Goal: Communication & Community: Answer question/provide support

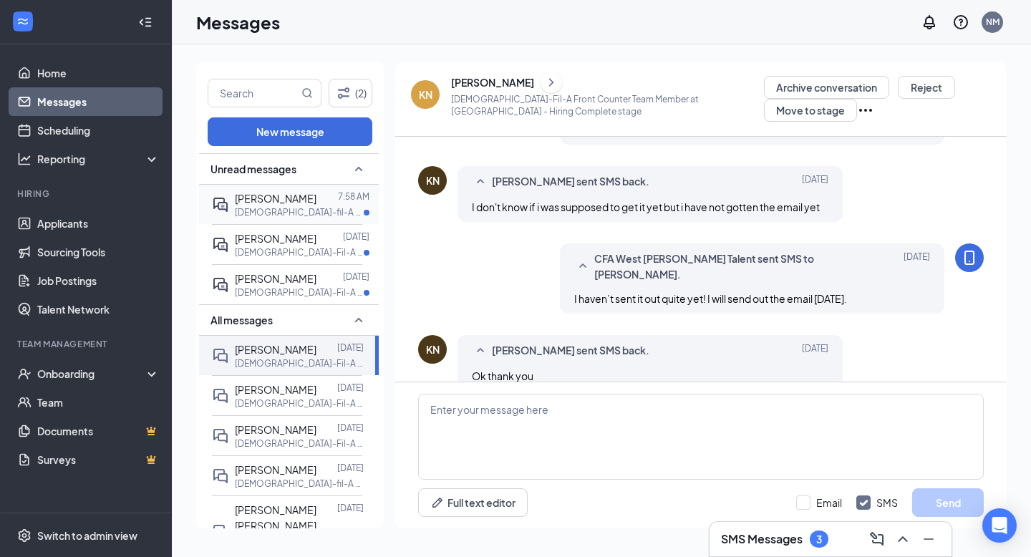
scroll to position [613, 0]
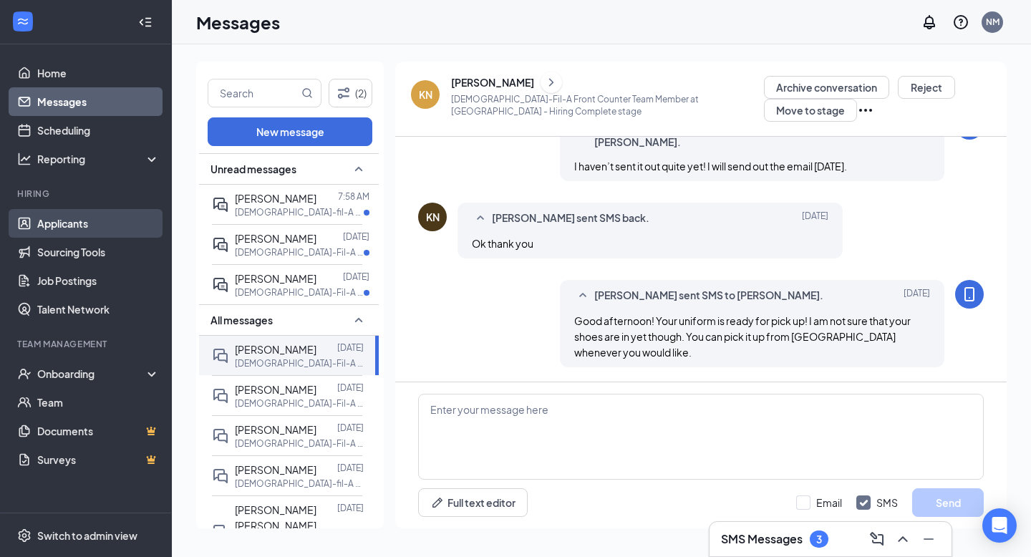
click at [78, 231] on link "Applicants" at bounding box center [98, 223] width 122 height 29
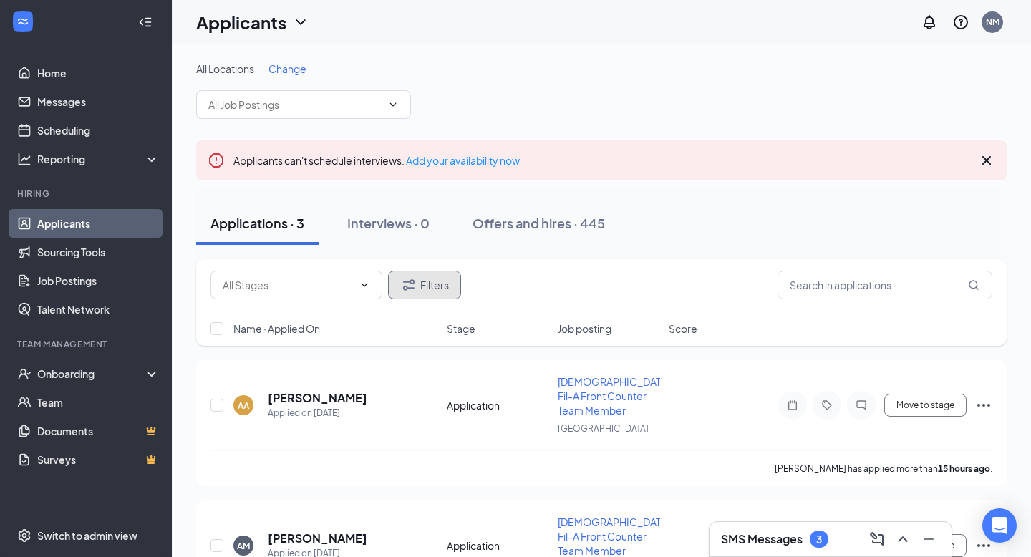
click at [436, 284] on button "Filters" at bounding box center [424, 285] width 73 height 29
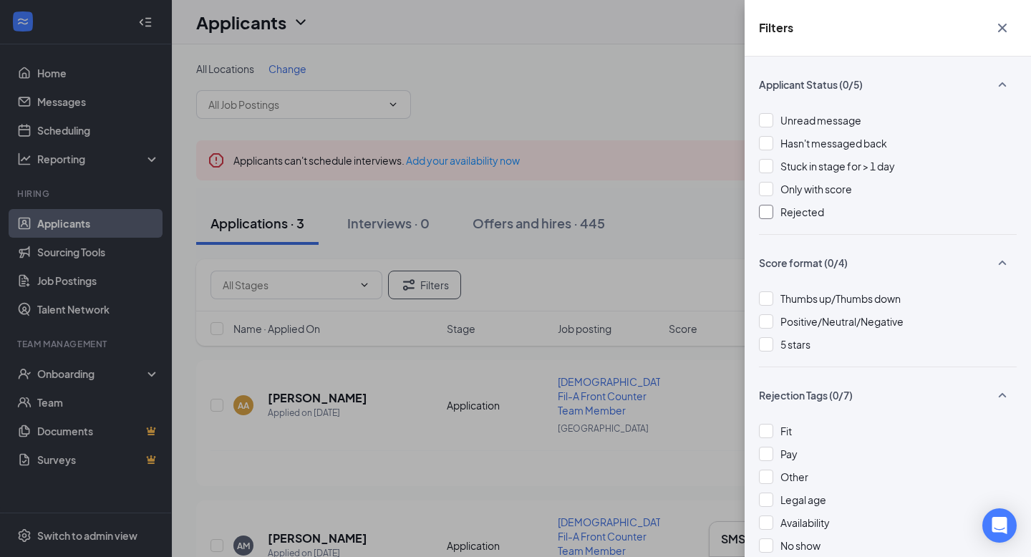
click at [765, 211] on div at bounding box center [766, 212] width 14 height 14
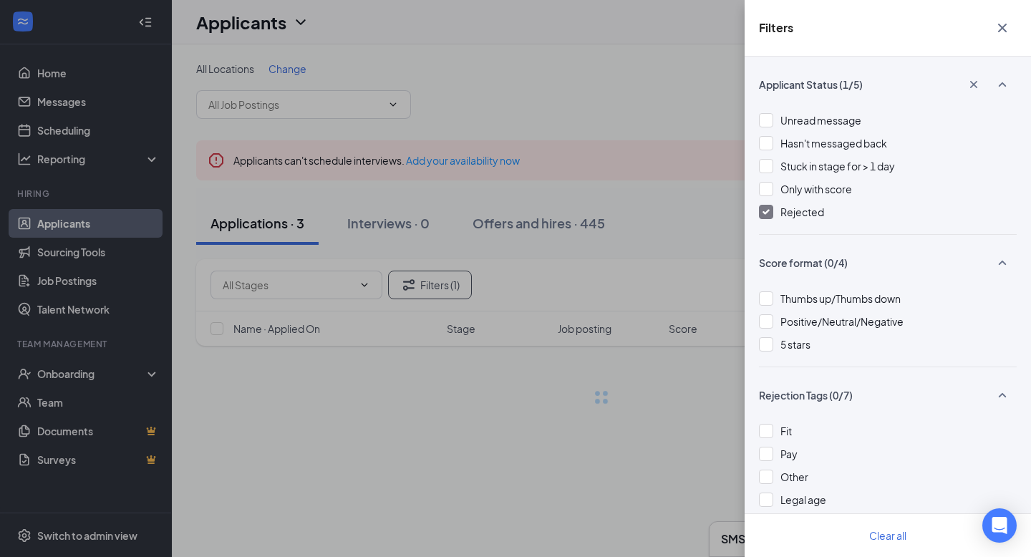
click at [730, 246] on div "Filters Applicant Status (1/5) Unread message Hasn't messaged back Stuck in sta…" at bounding box center [515, 278] width 1031 height 557
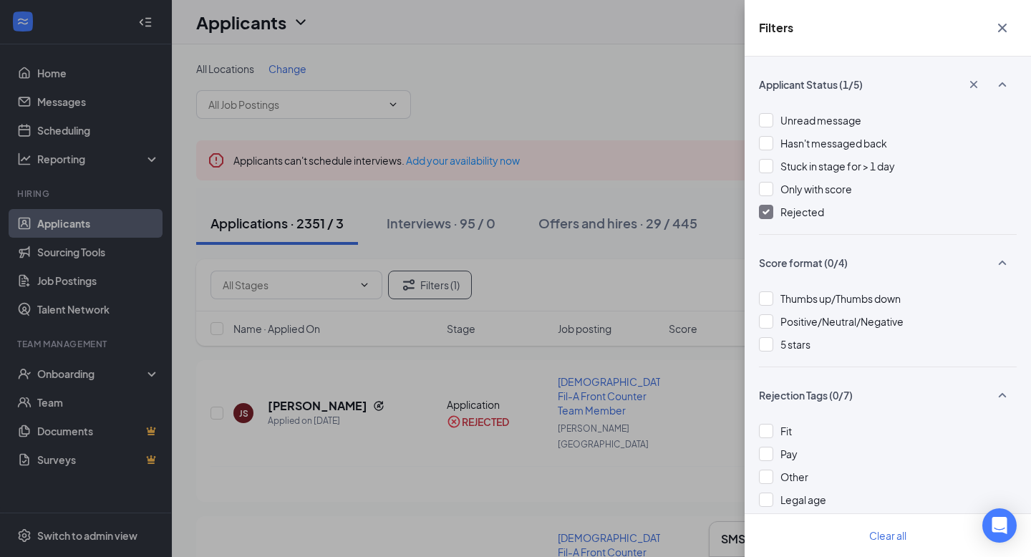
click at [695, 274] on div "Filters Applicant Status (1/5) Unread message Hasn't messaged back Stuck in sta…" at bounding box center [515, 278] width 1031 height 557
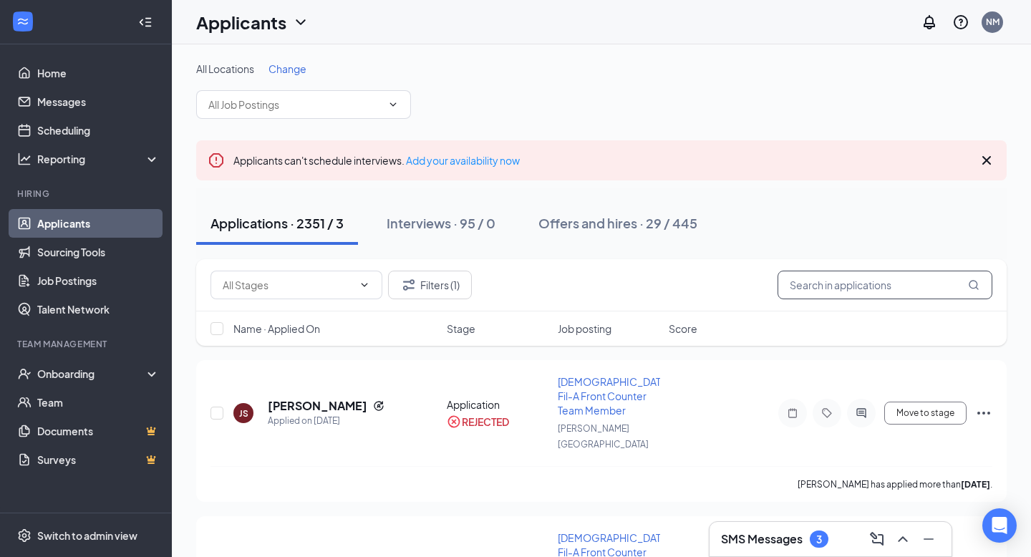
click at [826, 279] on input "text" at bounding box center [885, 285] width 215 height 29
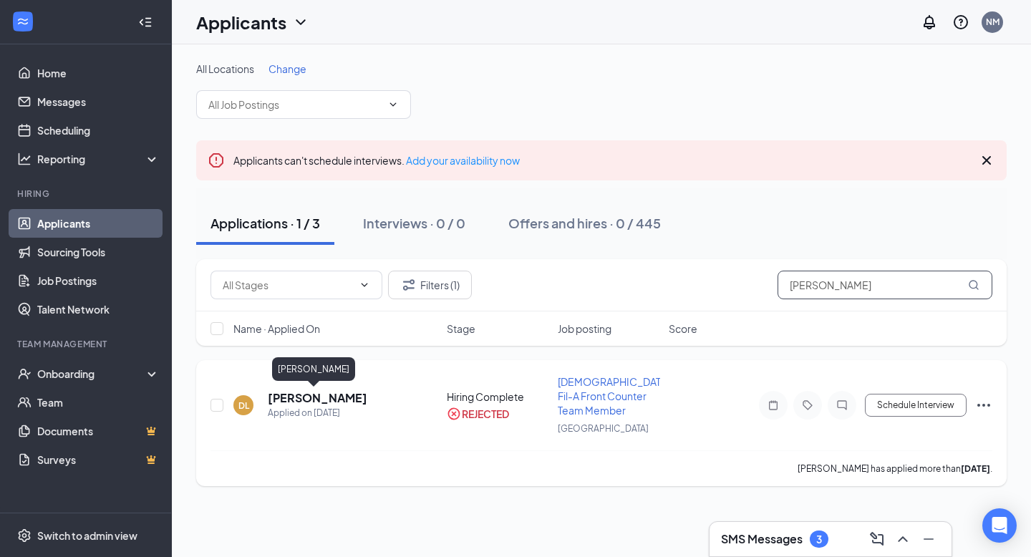
type input "dennis"
click at [328, 399] on h5 "Dennis Lopez" at bounding box center [318, 398] width 100 height 16
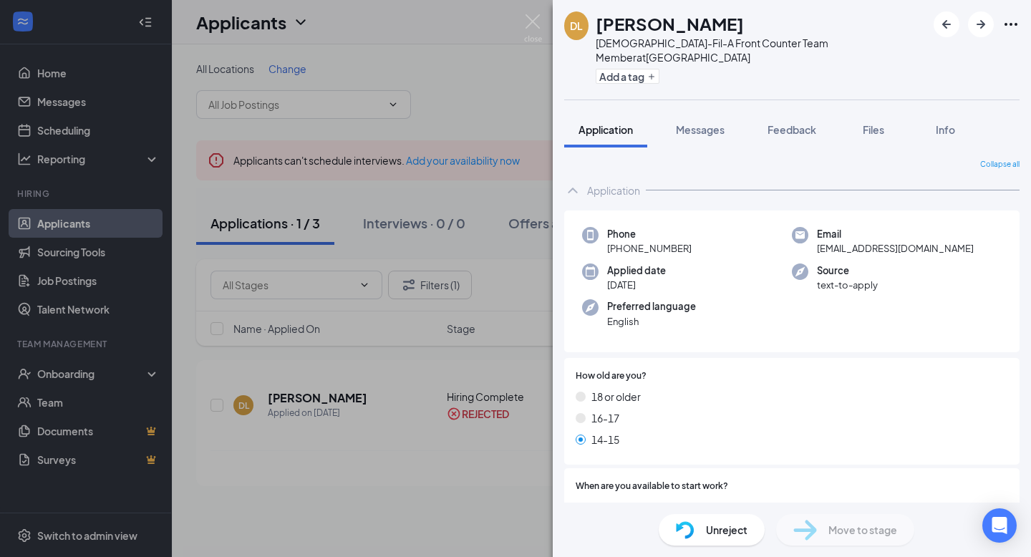
click at [402, 506] on div "DL Dennis Lopez Chick-Fil-A Front Counter Team Member at West Hills Add a tag A…" at bounding box center [515, 278] width 1031 height 557
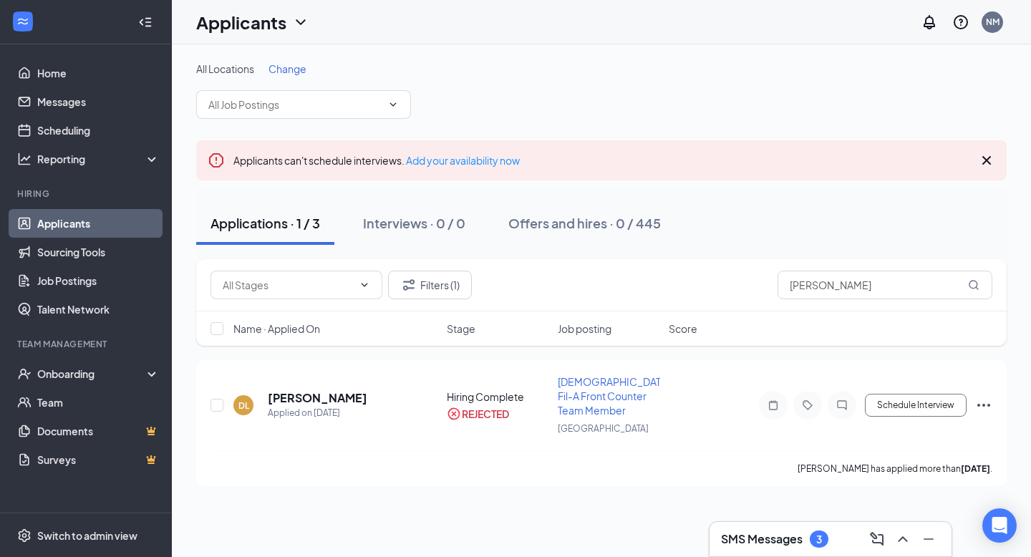
click at [987, 157] on icon "Cross" at bounding box center [986, 160] width 17 height 17
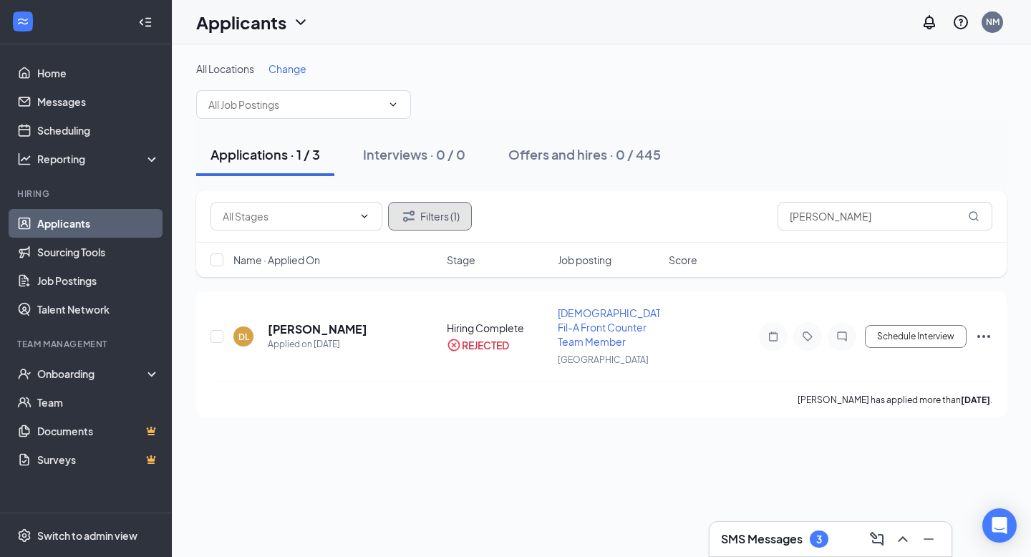
click at [455, 215] on button "Filters (1)" at bounding box center [430, 216] width 84 height 29
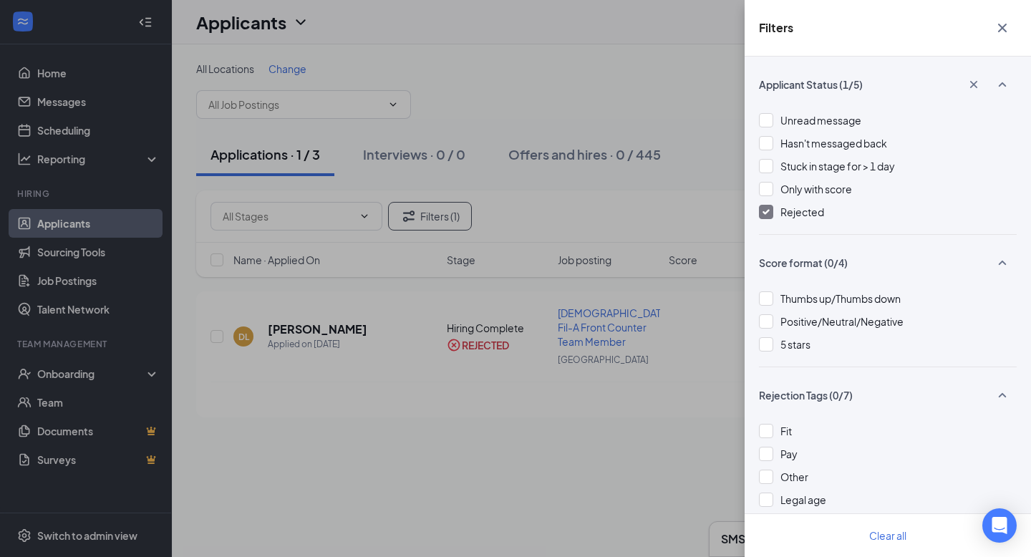
click at [765, 214] on img at bounding box center [766, 212] width 7 height 6
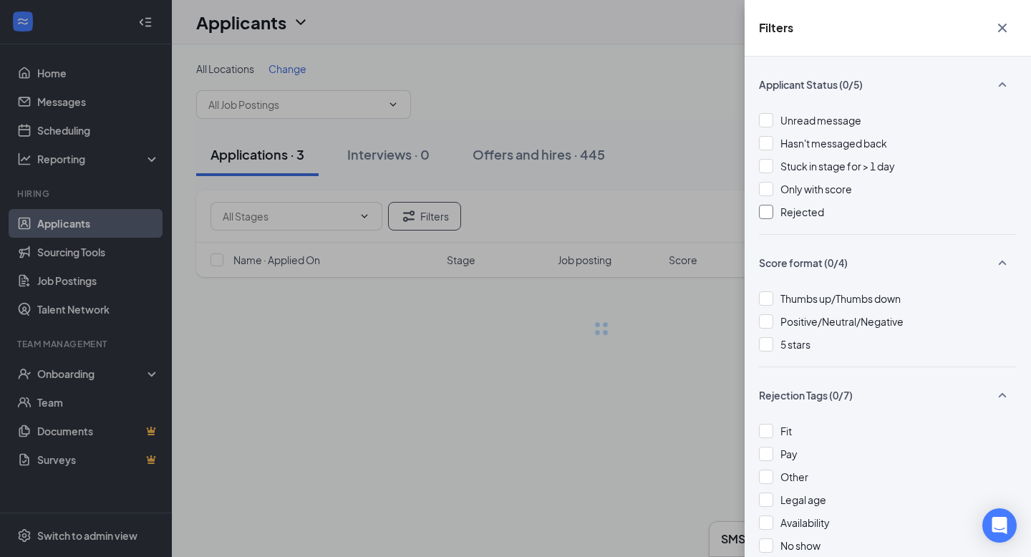
click at [681, 121] on div "Filters Applicant Status (0/5) Unread message Hasn't messaged back Stuck in sta…" at bounding box center [515, 278] width 1031 height 557
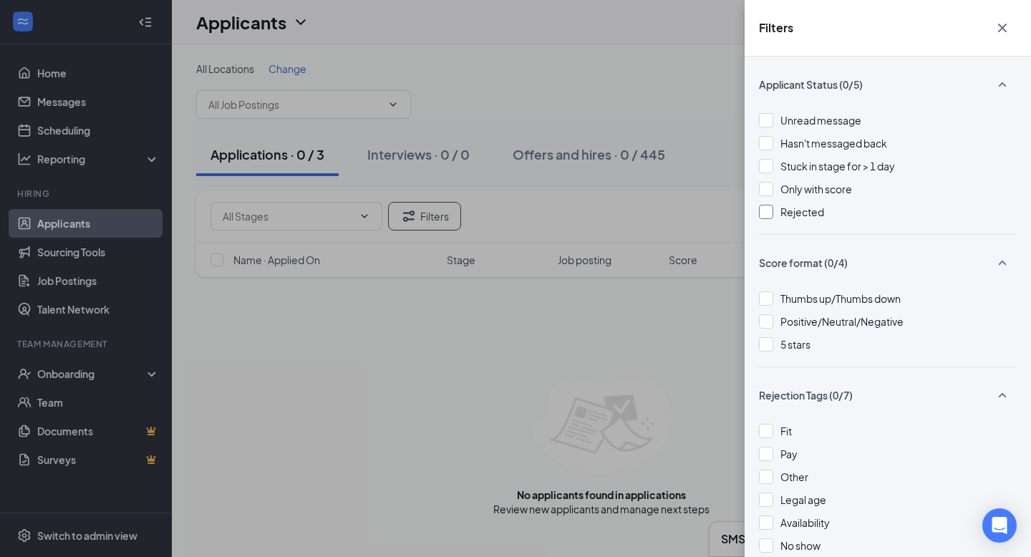
click at [529, 79] on div "Filters Applicant Status (0/5) Unread message Hasn't messaged back Stuck in sta…" at bounding box center [515, 278] width 1031 height 557
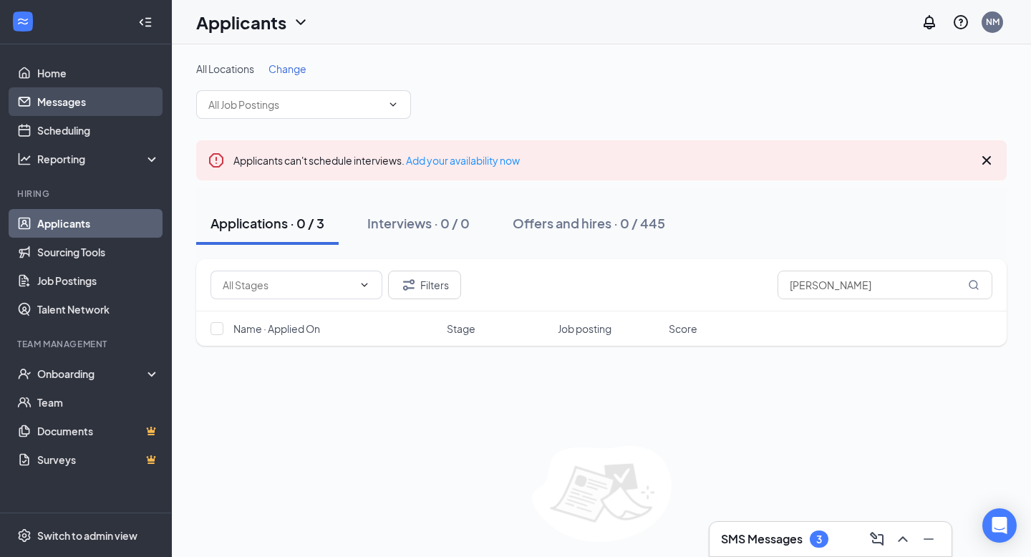
click at [87, 97] on link "Messages" at bounding box center [98, 101] width 122 height 29
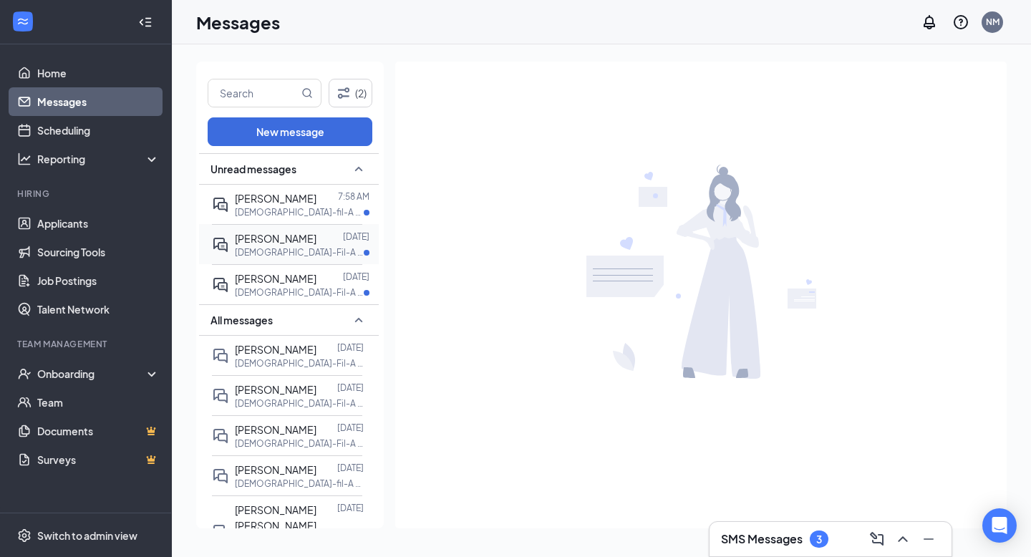
click at [278, 253] on p "[DEMOGRAPHIC_DATA]-Fil-A Front Counter Team Member at [GEOGRAPHIC_DATA]" at bounding box center [299, 252] width 129 height 12
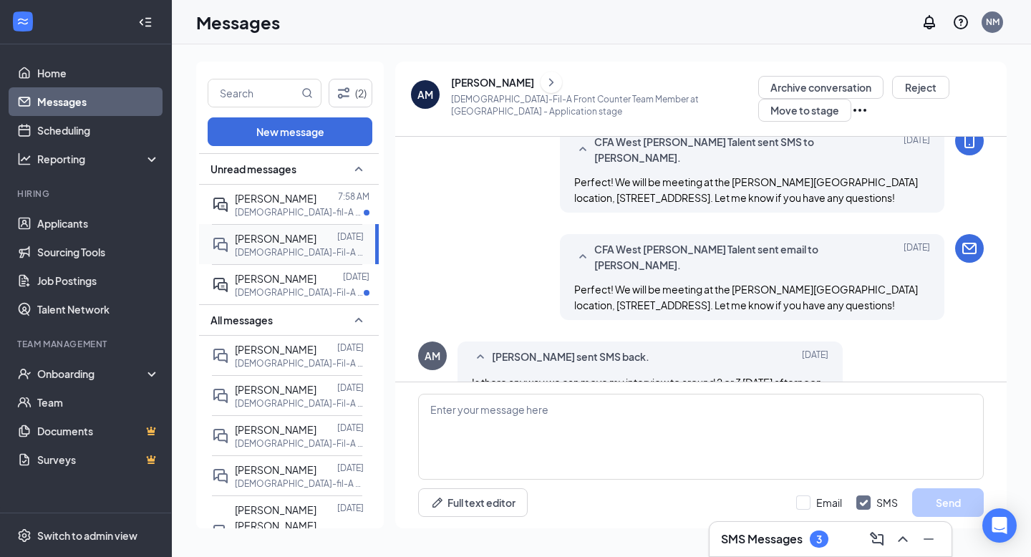
scroll to position [448, 0]
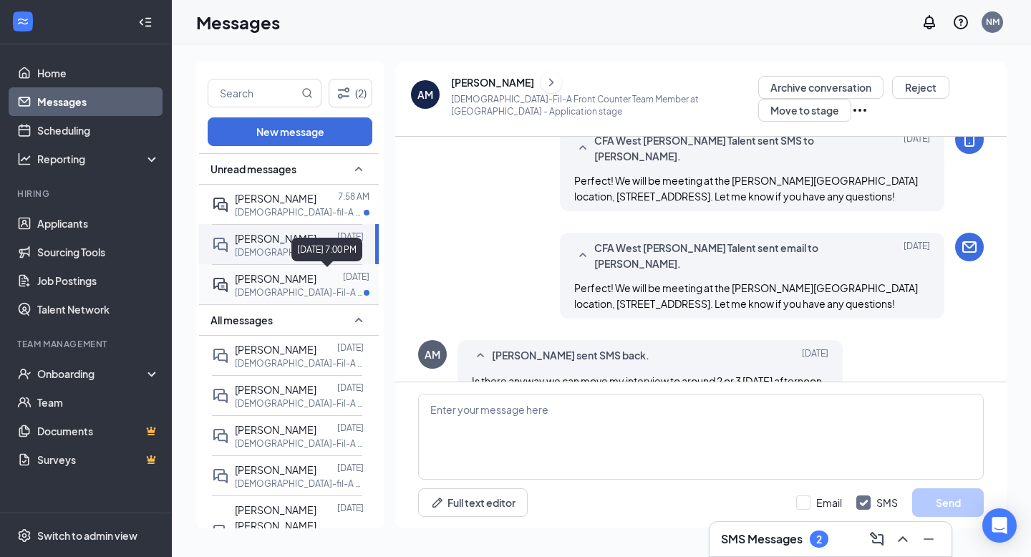
click at [364, 276] on p "[DATE]" at bounding box center [356, 277] width 26 height 12
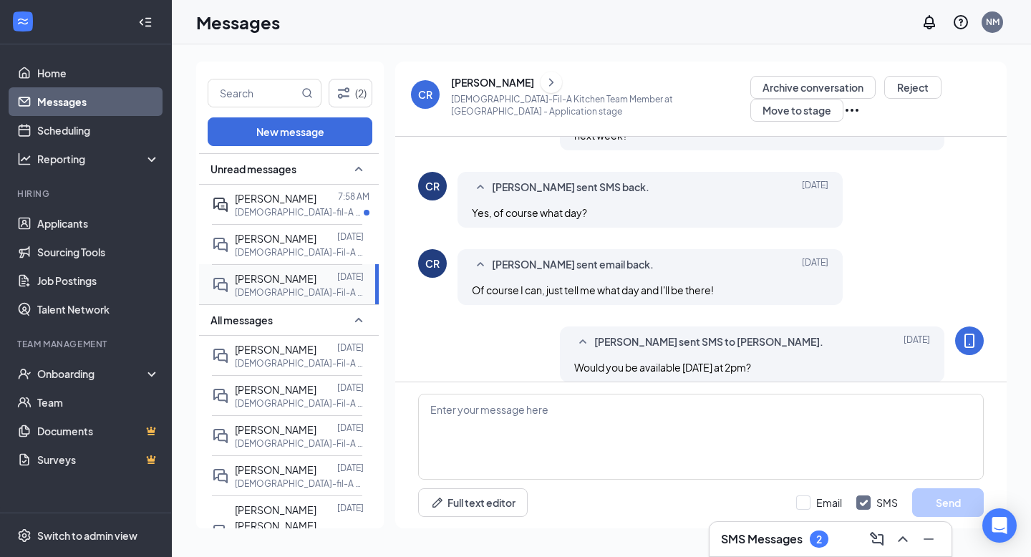
scroll to position [621, 0]
click at [452, 459] on textarea at bounding box center [701, 437] width 566 height 86
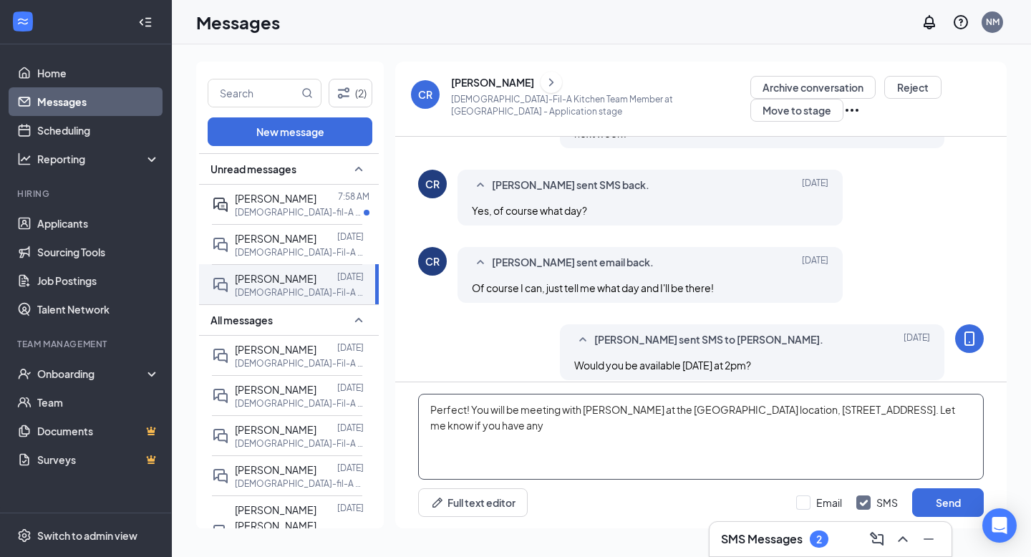
type textarea "Perfect! You will be meeting with Chris at the West Hills location, 7520 Kingst…"
click at [959, 405] on textarea "Perfect! You will be meeting with Chris at the West Hills location, 7520 Kingst…" at bounding box center [701, 437] width 566 height 86
type textarea "Perfect! You will be meeting with Chris at the West Hills location, 7520 Kingst…"
click at [955, 498] on button "Send" at bounding box center [948, 502] width 72 height 29
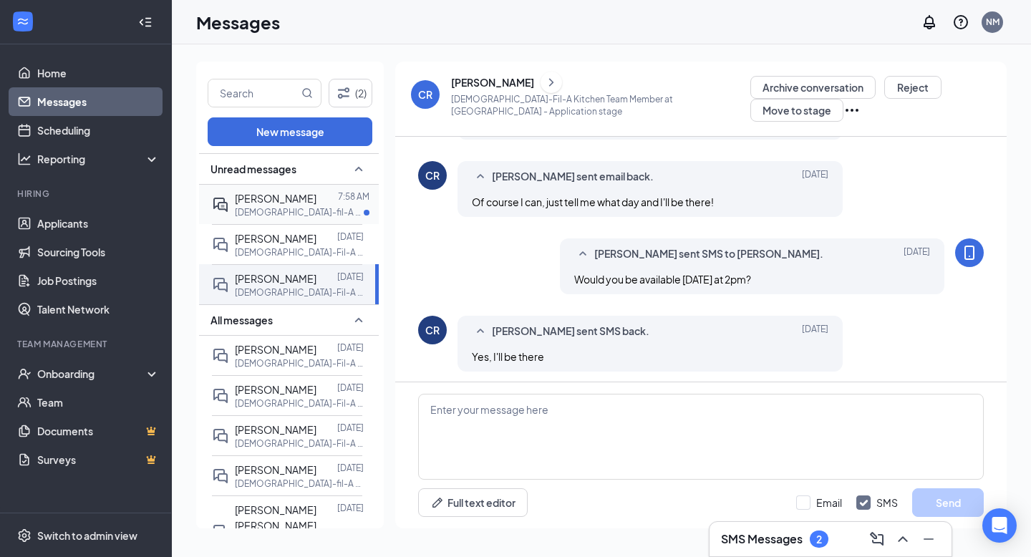
scroll to position [715, 0]
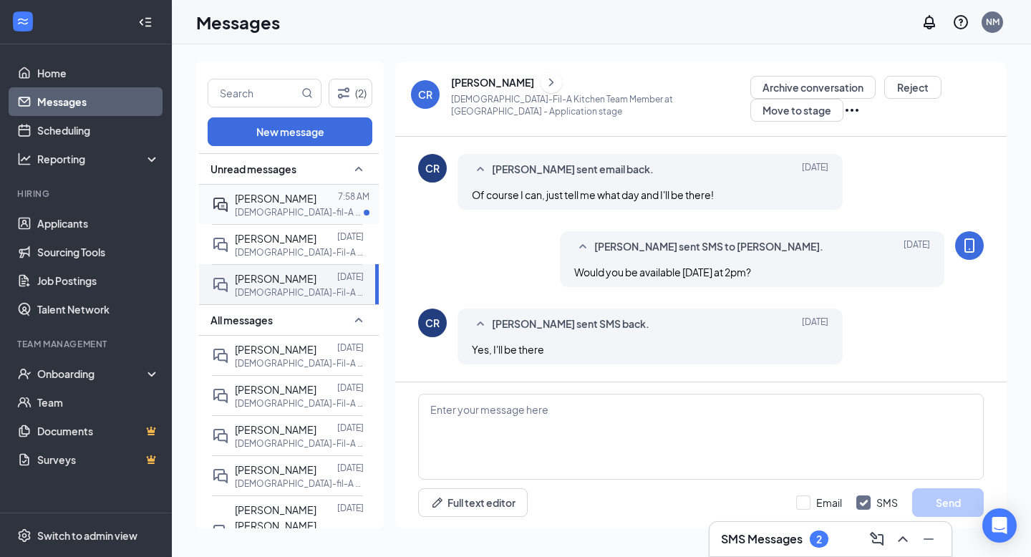
click at [316, 208] on p "[DEMOGRAPHIC_DATA]-fil-A Delivery Driver at [GEOGRAPHIC_DATA]" at bounding box center [299, 212] width 129 height 12
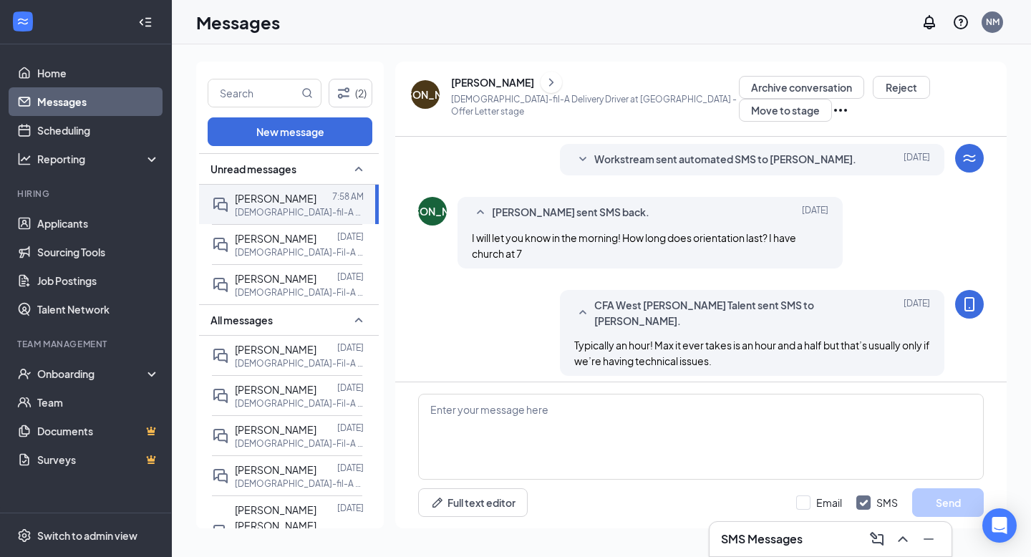
scroll to position [491, 0]
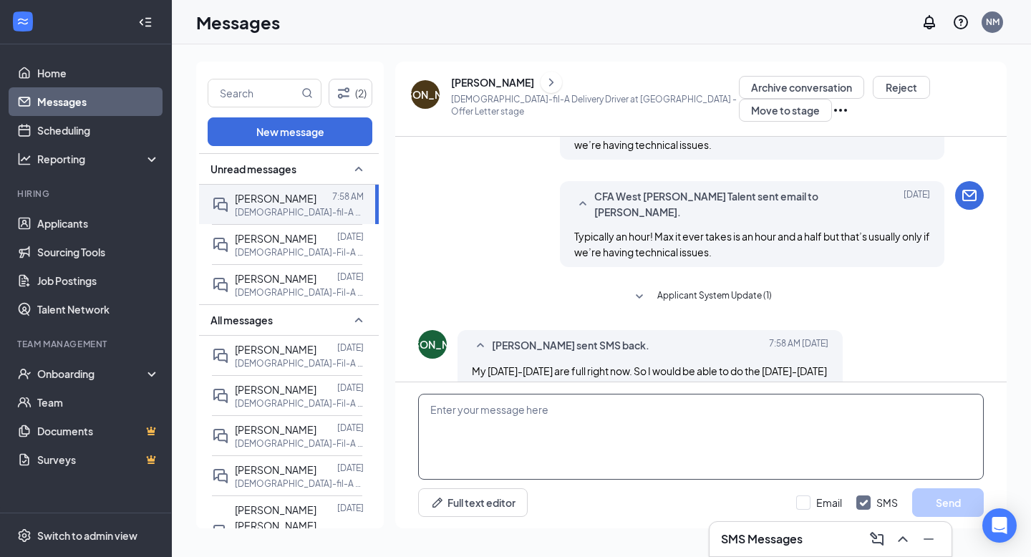
click at [463, 402] on textarea at bounding box center [701, 437] width 566 height 86
click at [440, 410] on textarea "Are you saying that" at bounding box center [701, 437] width 566 height 86
drag, startPoint x: 440, startPoint y: 410, endPoint x: 521, endPoint y: 414, distance: 81.0
click at [521, 414] on textarea "Are you saying that" at bounding box center [701, 437] width 566 height 86
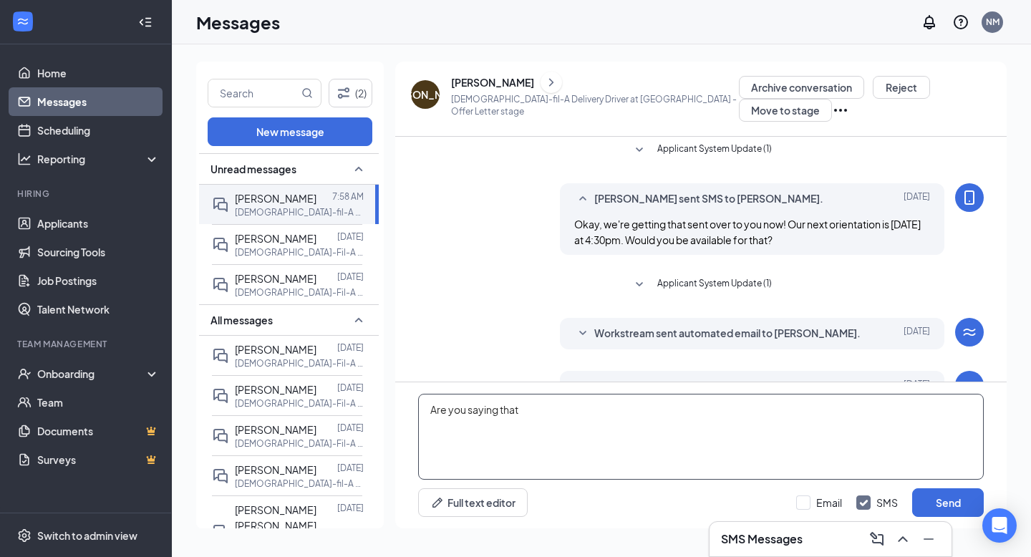
scroll to position [0, 0]
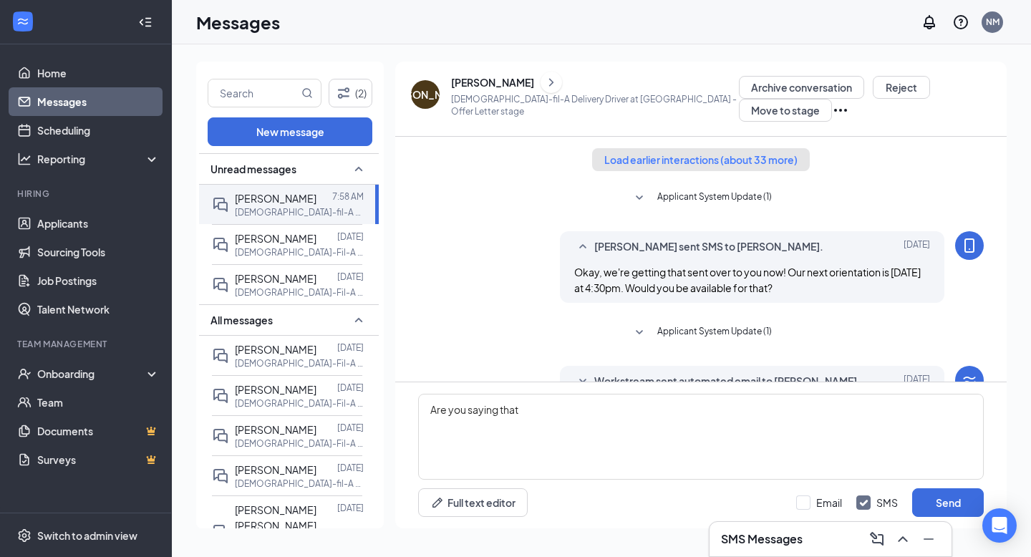
click at [672, 156] on button "Load earlier interactions (about 33 more)" at bounding box center [701, 159] width 218 height 23
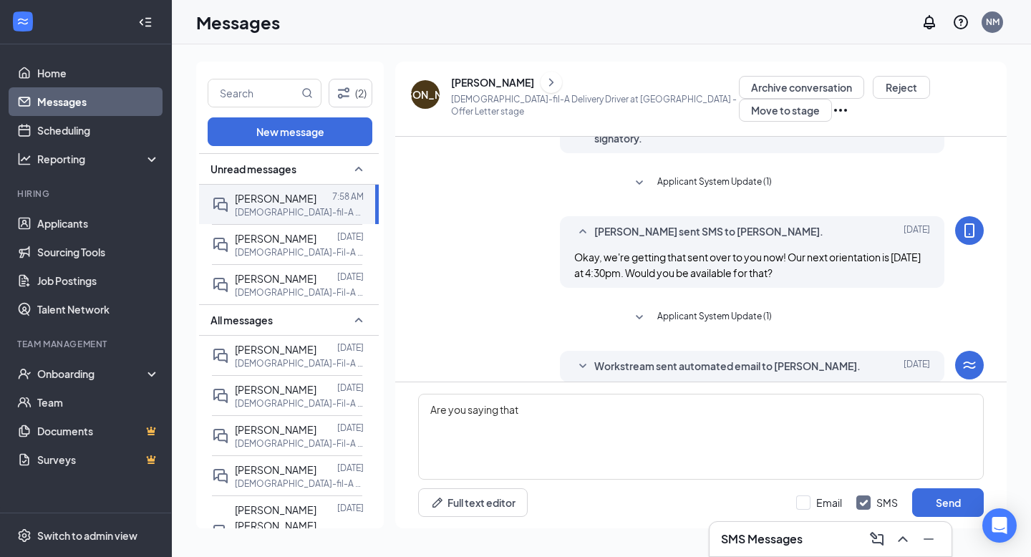
scroll to position [2419, 0]
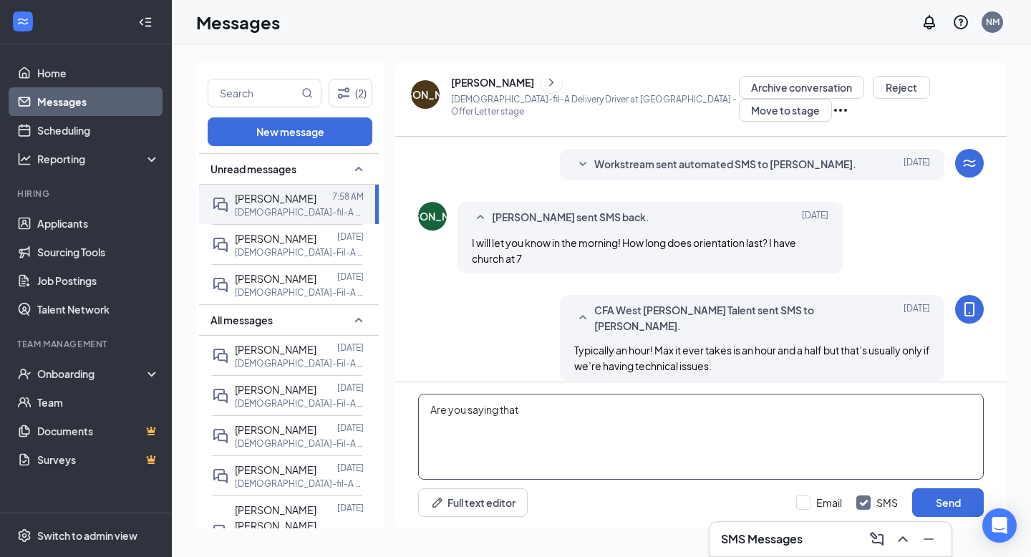
click at [439, 409] on textarea "Are you saying that" at bounding box center [701, 437] width 566 height 86
drag, startPoint x: 439, startPoint y: 409, endPoint x: 521, endPoint y: 417, distance: 82.0
click at [521, 417] on textarea "Are you saying that" at bounding box center [701, 437] width 566 height 86
click at [439, 412] on textarea "Gotcha, I think I misunderstood." at bounding box center [701, 437] width 566 height 86
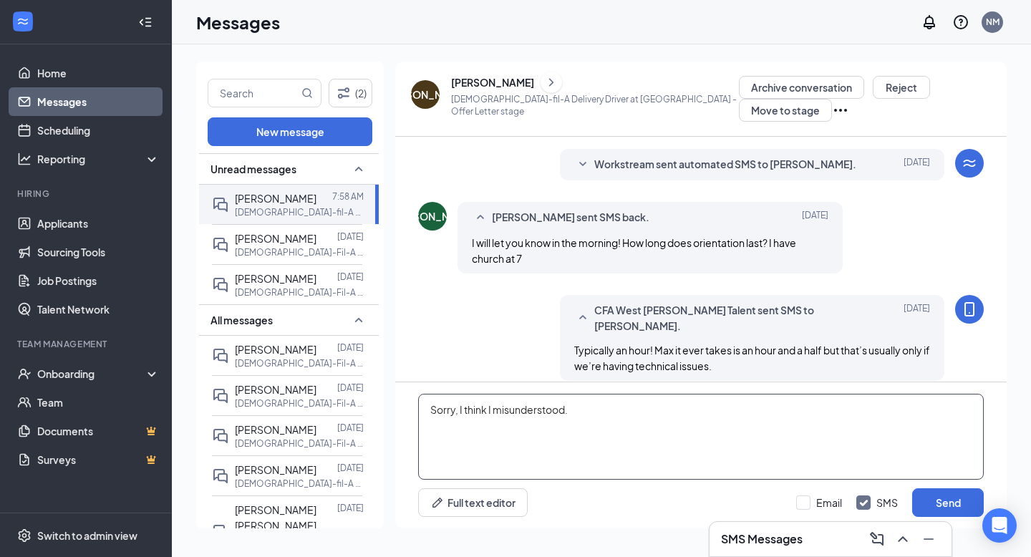
click at [585, 412] on textarea "Sorry, I think I misunderstood." at bounding box center [701, 437] width 566 height 86
type textarea "Sorry, I think I misunderstood. Are you saying you want to completely cut out […"
click at [935, 506] on button "Send" at bounding box center [948, 502] width 72 height 29
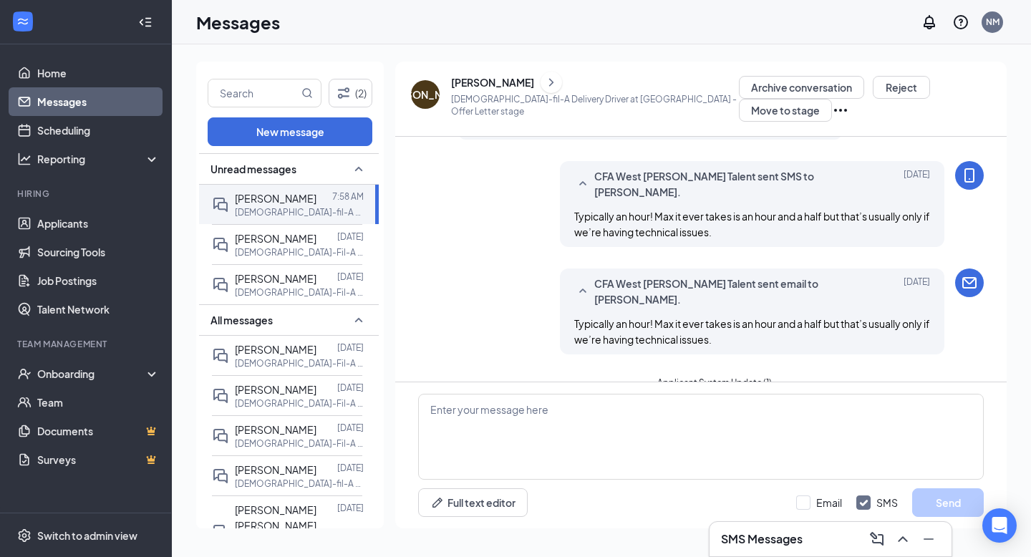
scroll to position [2645, 0]
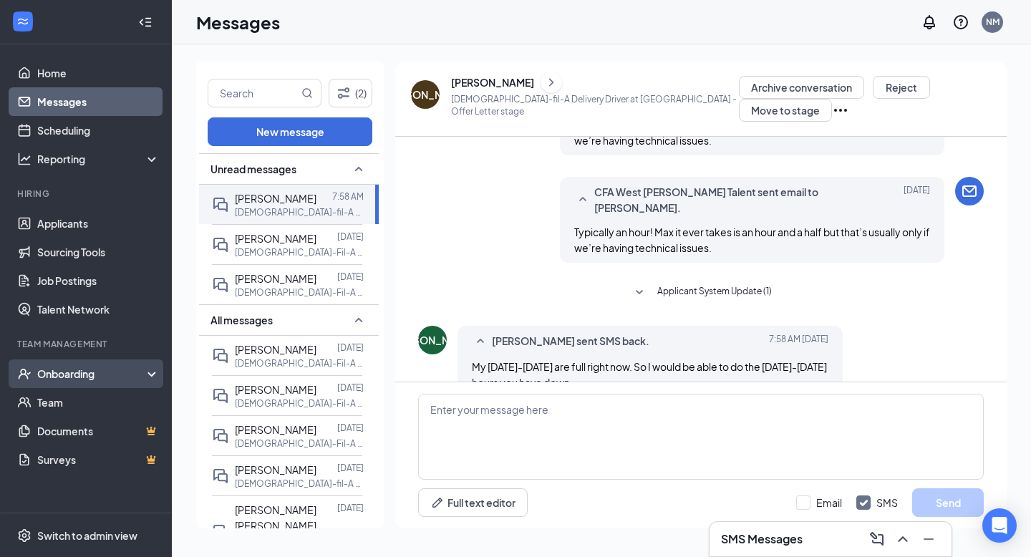
click at [82, 375] on div "Onboarding" at bounding box center [92, 374] width 110 height 14
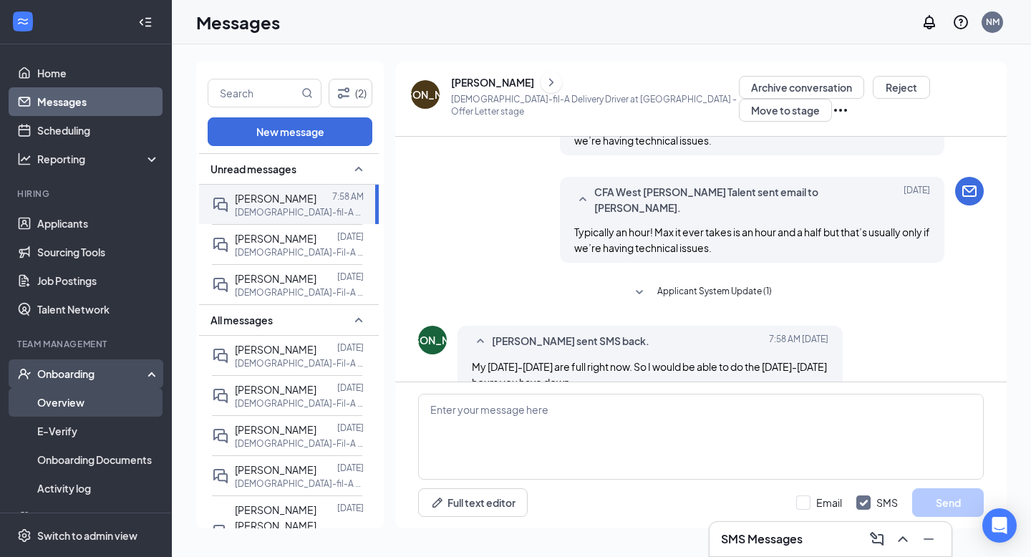
click at [88, 407] on link "Overview" at bounding box center [98, 402] width 122 height 29
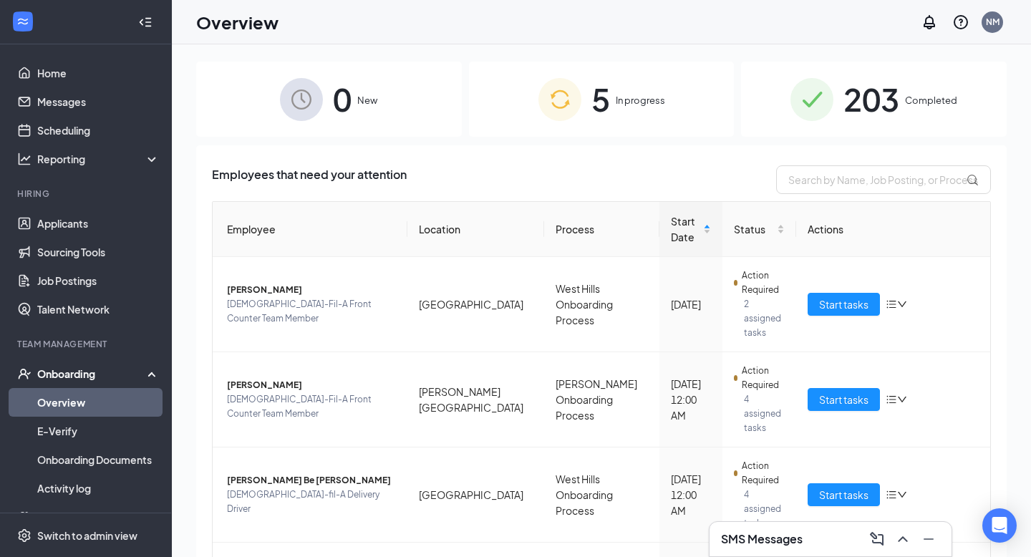
click at [595, 124] on span "5" at bounding box center [600, 98] width 19 height 49
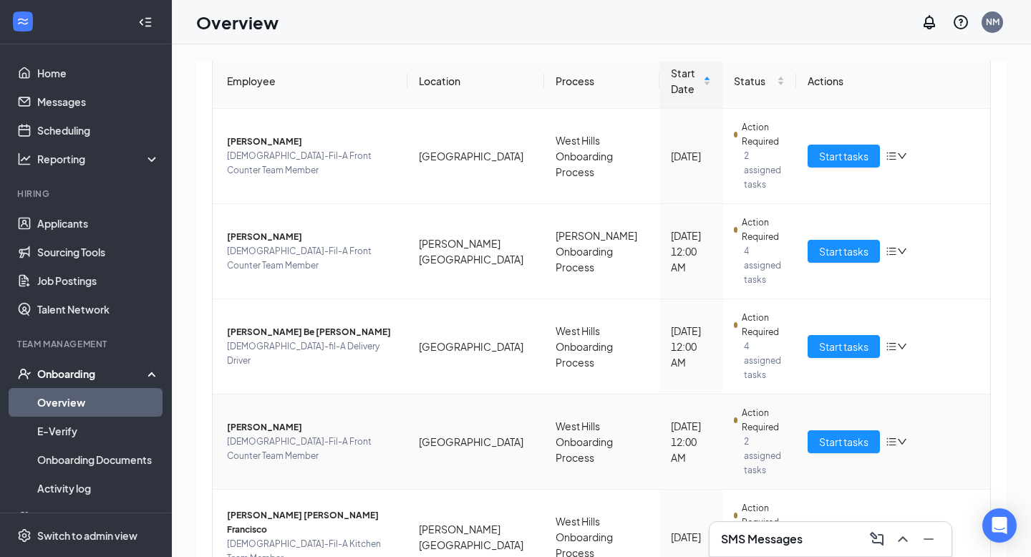
scroll to position [154, 0]
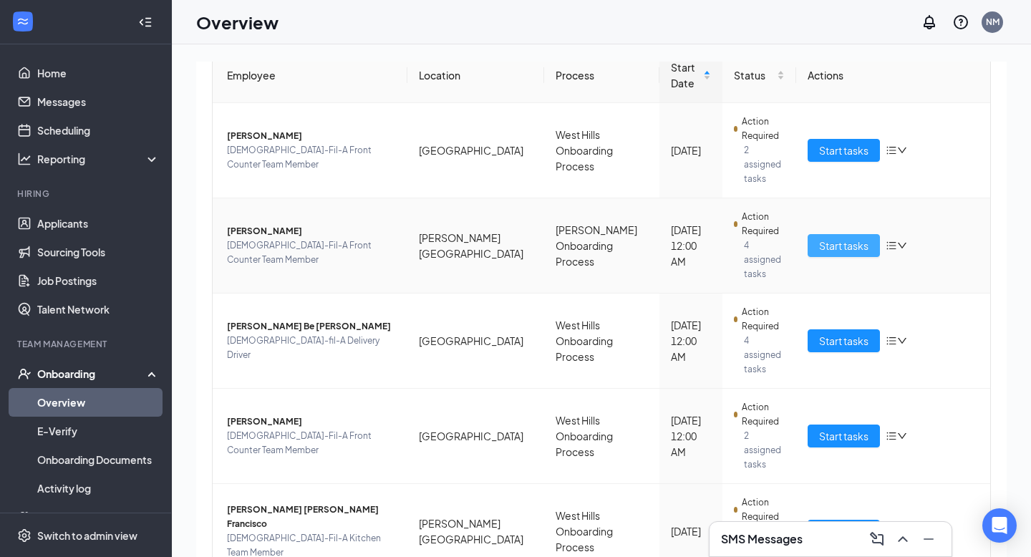
click at [843, 238] on span "Start tasks" at bounding box center [843, 246] width 49 height 16
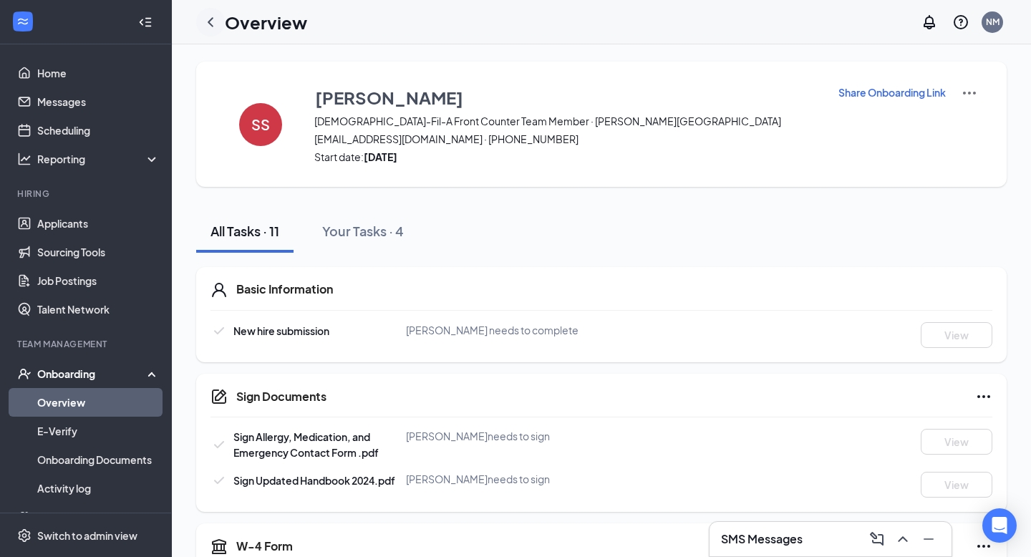
click at [215, 22] on icon "ChevronLeft" at bounding box center [210, 22] width 17 height 17
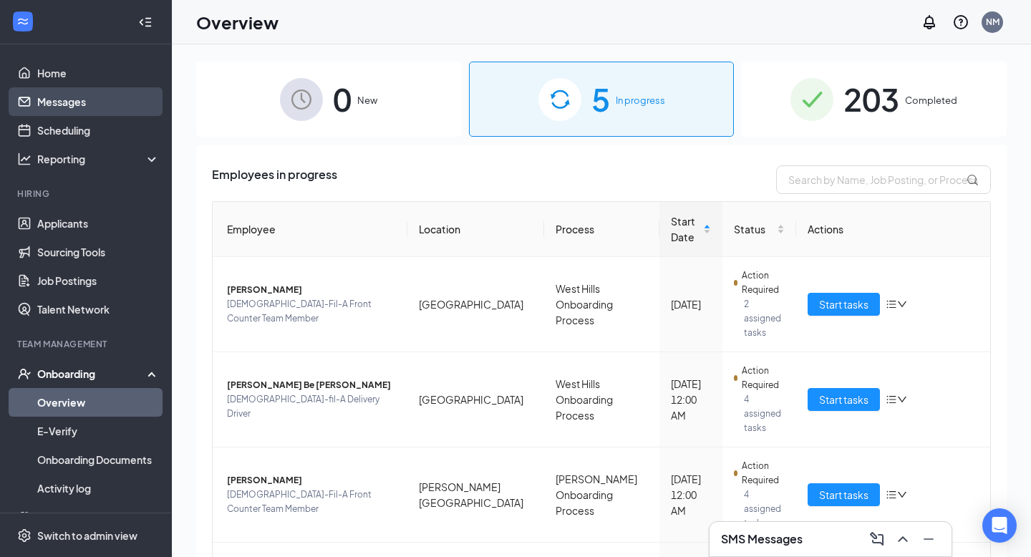
click at [100, 96] on link "Messages" at bounding box center [98, 101] width 122 height 29
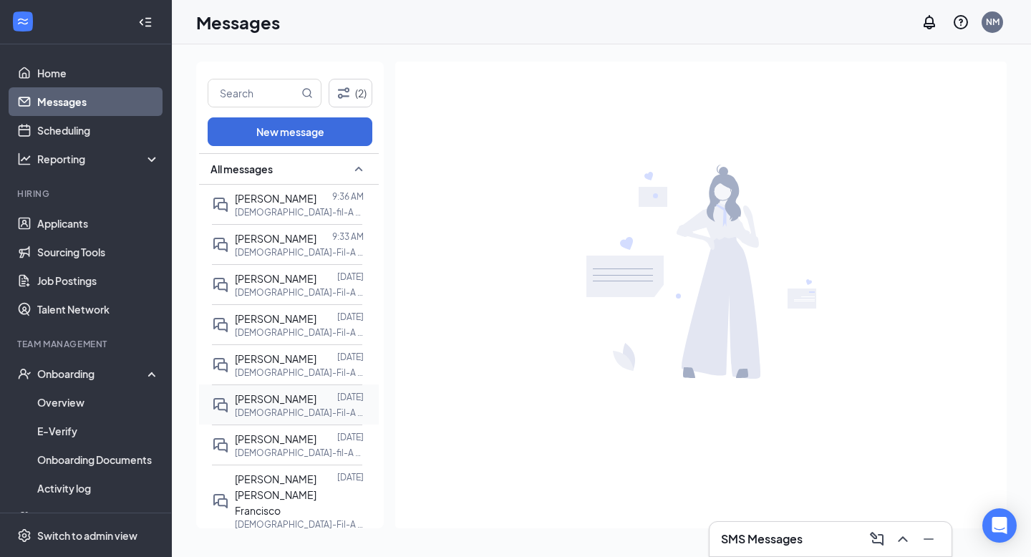
click at [304, 409] on p "[DEMOGRAPHIC_DATA]-Fil-A Front Counter Team Member at [PERSON_NAME][GEOGRAPHIC_…" at bounding box center [299, 413] width 129 height 12
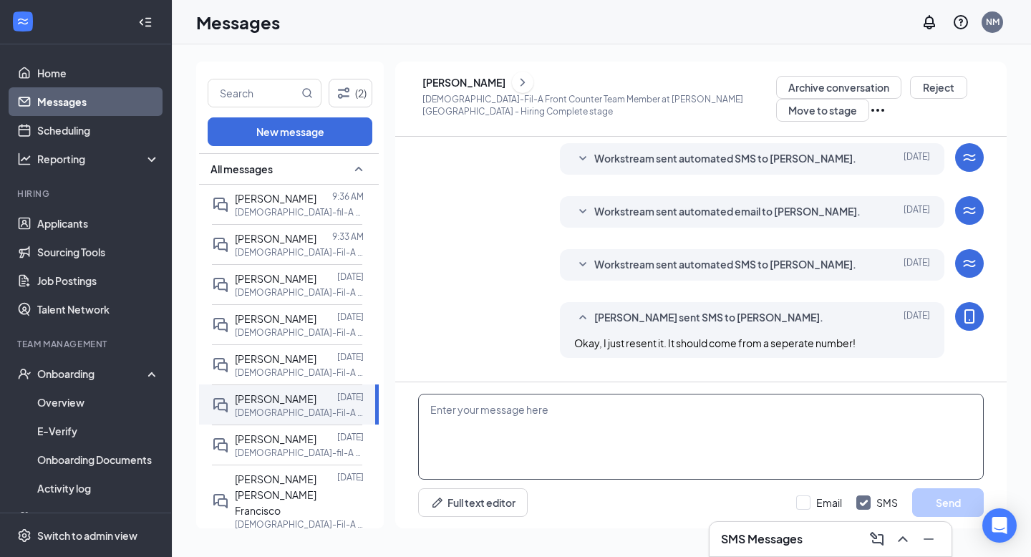
scroll to position [334, 0]
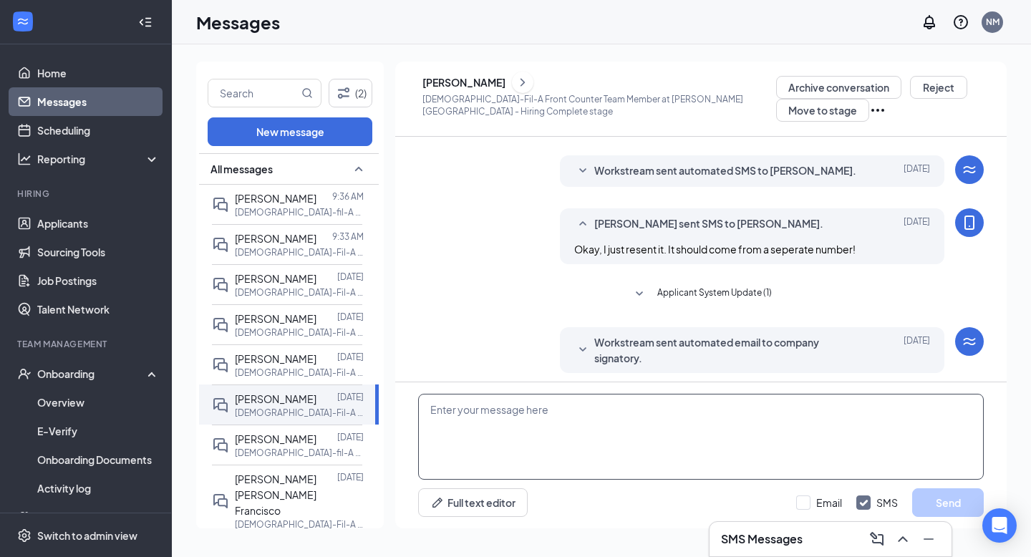
click at [458, 422] on textarea at bounding box center [701, 437] width 566 height 86
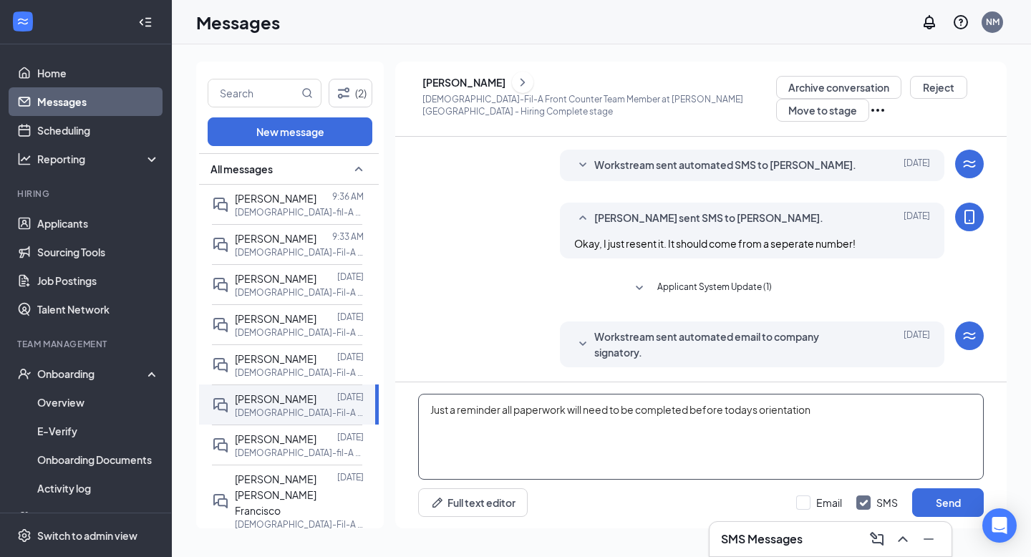
click at [450, 414] on textarea "Just a reminder all paperwork will need to be completed before todays orientati…" at bounding box center [701, 437] width 566 height 86
click at [537, 410] on textarea "Just a friendly reminder all paperwork will need to be completed before todays …" at bounding box center [701, 437] width 566 height 86
click at [882, 410] on textarea "Just a friendly reminder, all paperwork will need to be completed before todays…" at bounding box center [701, 437] width 566 height 86
type textarea "Just a friendly reminder, all paperwork will need to be completed before todays…"
click at [965, 500] on button "Send" at bounding box center [948, 502] width 72 height 29
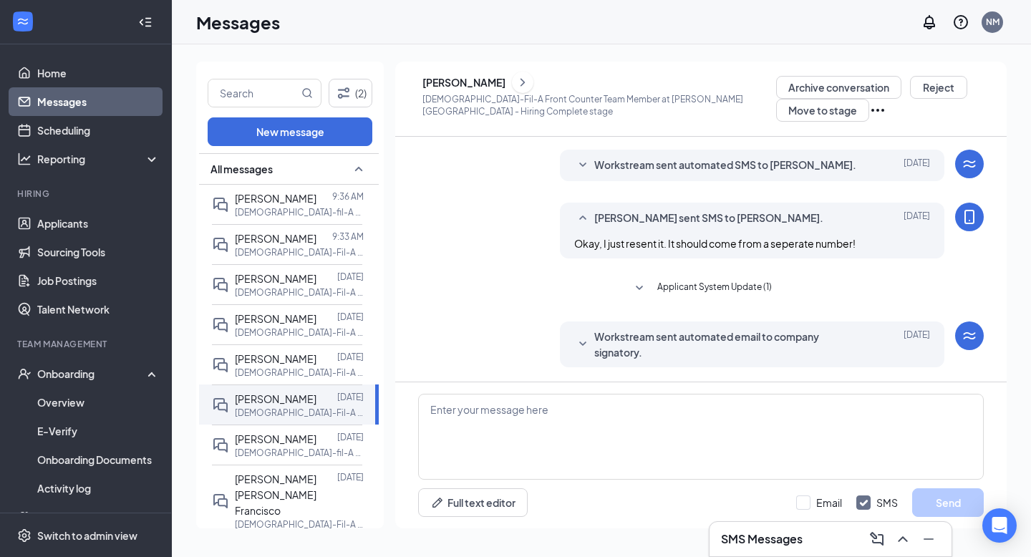
click at [579, 341] on icon "SmallChevronDown" at bounding box center [582, 344] width 17 height 17
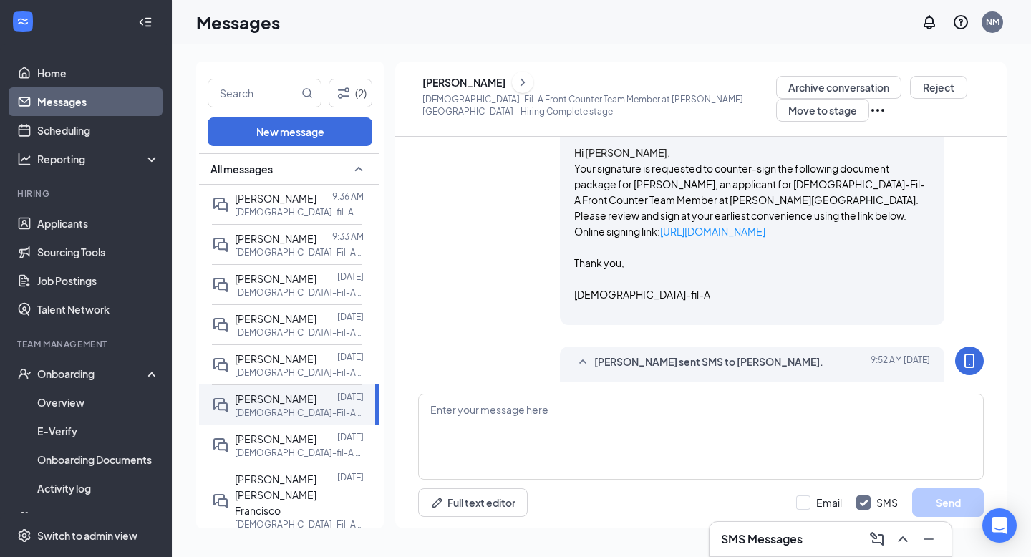
scroll to position [556, 0]
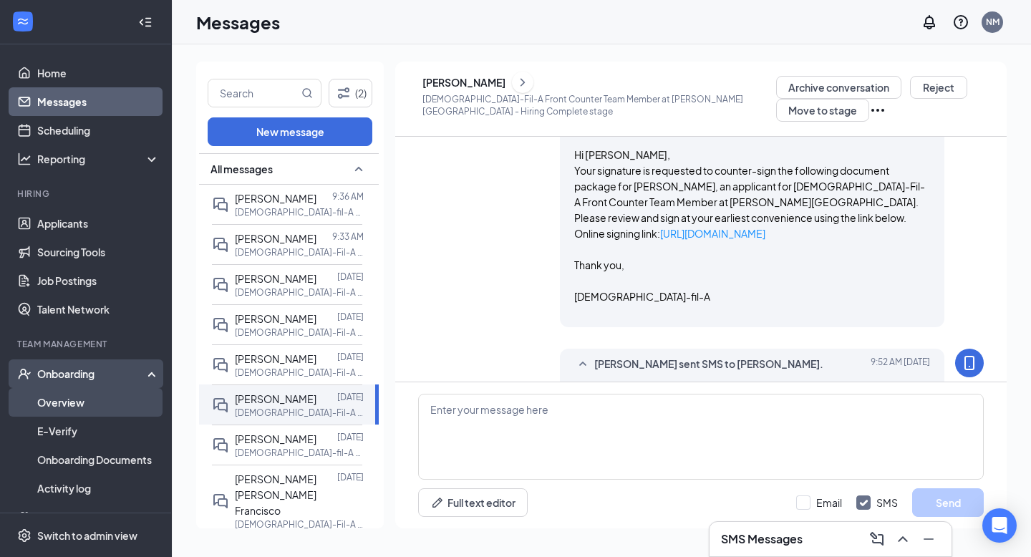
click at [102, 397] on link "Overview" at bounding box center [98, 402] width 122 height 29
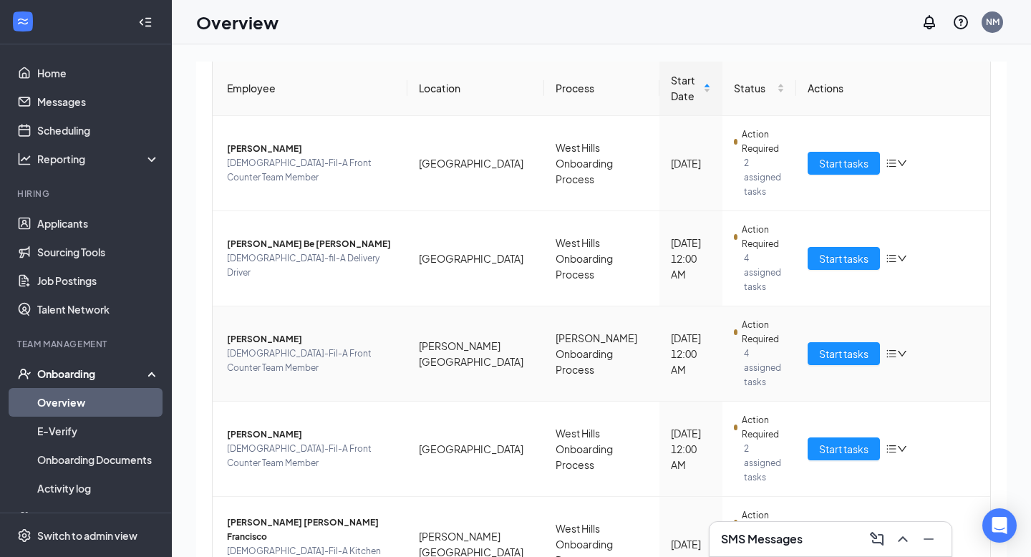
scroll to position [142, 0]
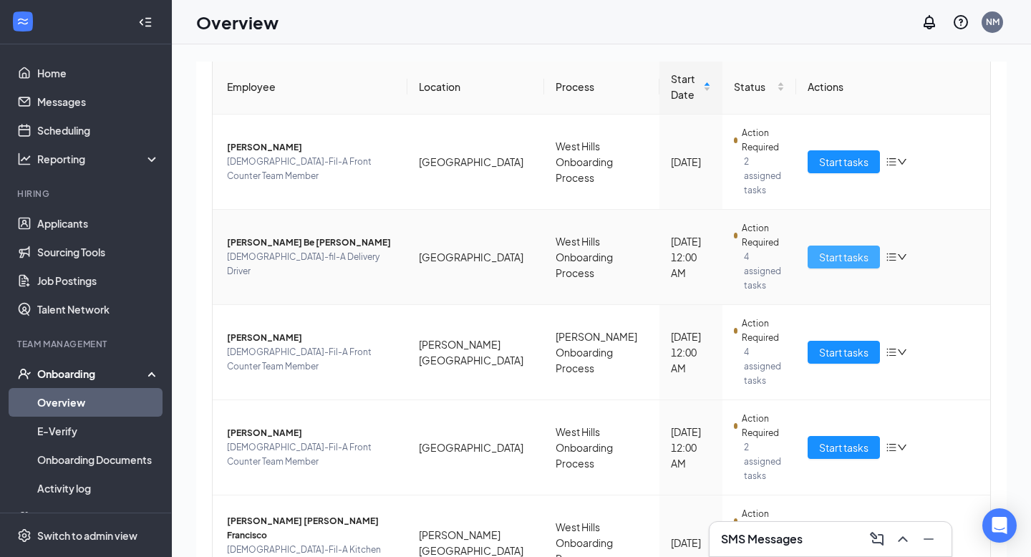
click at [849, 249] on span "Start tasks" at bounding box center [843, 257] width 49 height 16
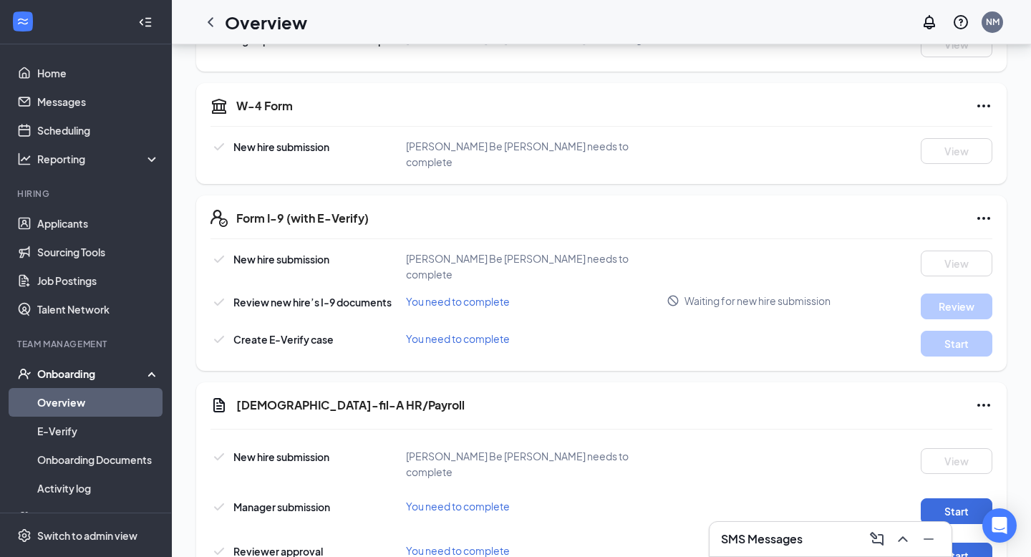
scroll to position [584, 0]
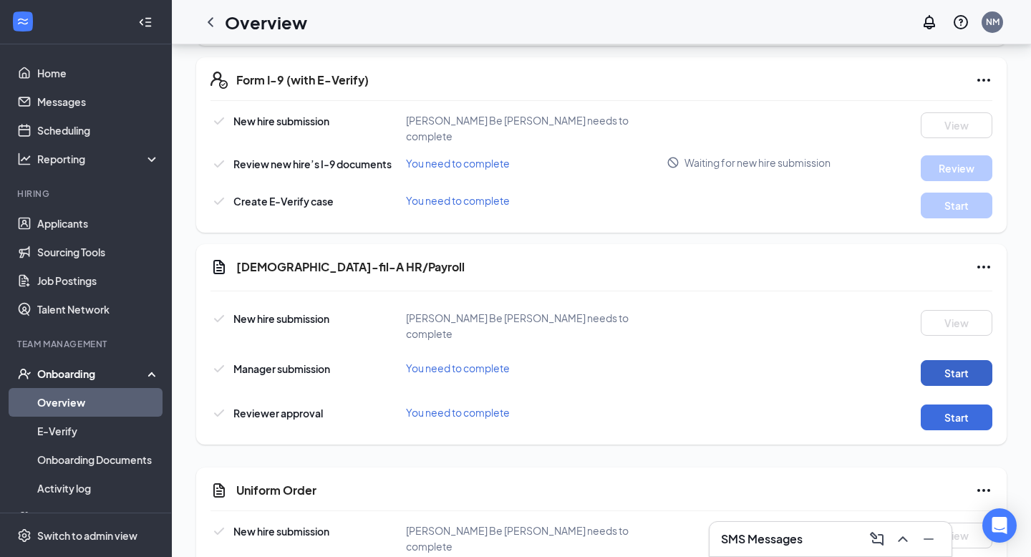
click at [960, 360] on button "Start" at bounding box center [957, 373] width 72 height 26
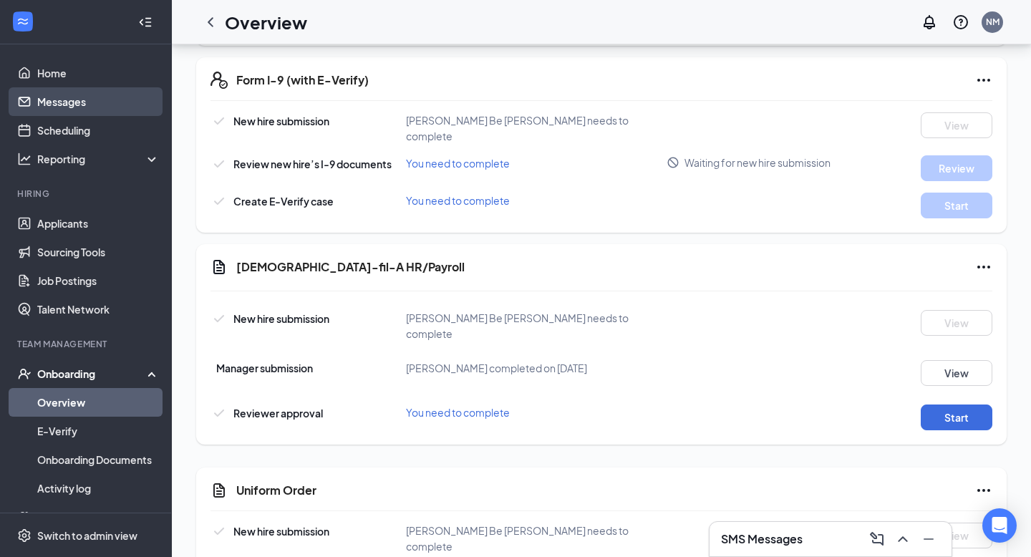
click at [115, 102] on link "Messages" at bounding box center [98, 101] width 122 height 29
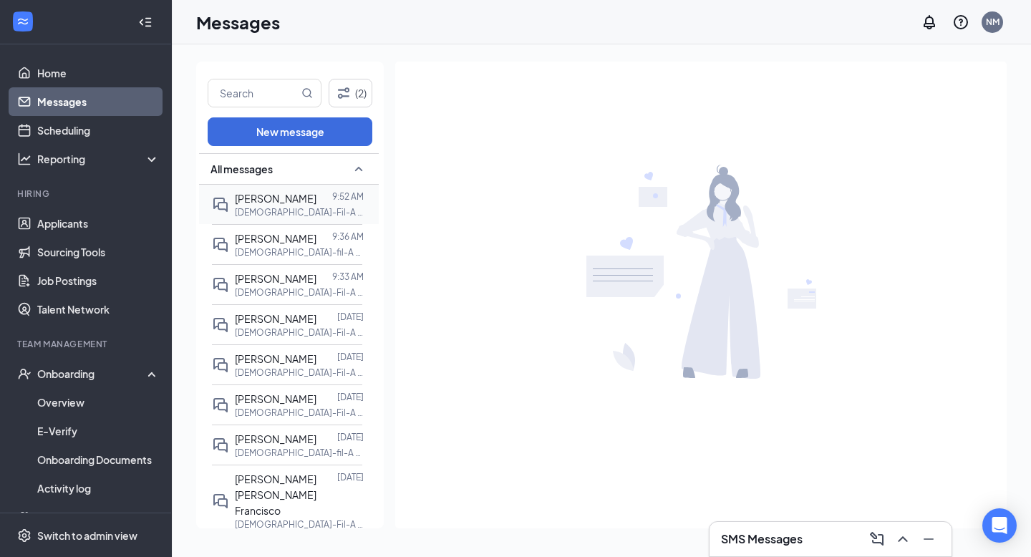
click at [291, 213] on p "[DEMOGRAPHIC_DATA]-Fil-A Front Counter Team Member at [PERSON_NAME][GEOGRAPHIC_…" at bounding box center [299, 212] width 129 height 12
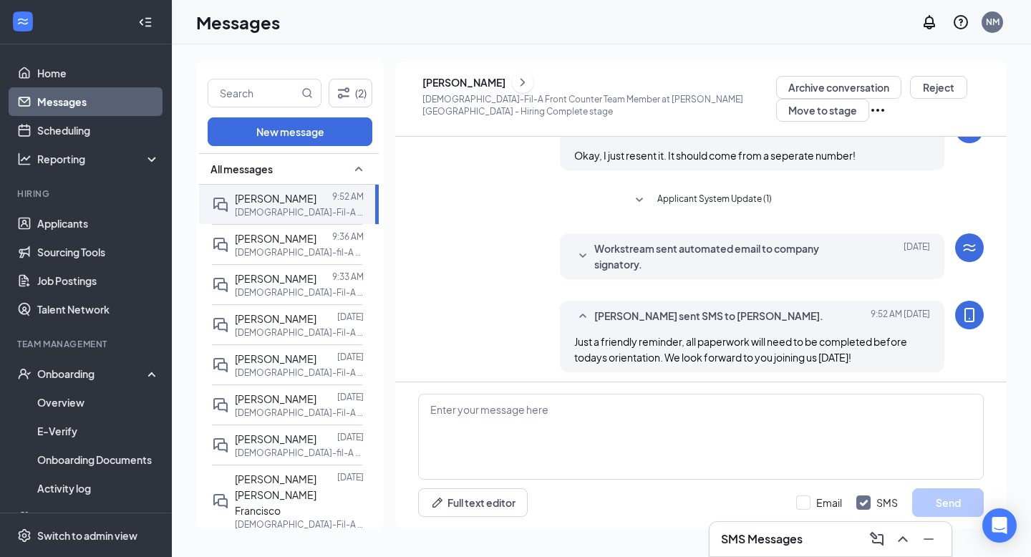
scroll to position [334, 0]
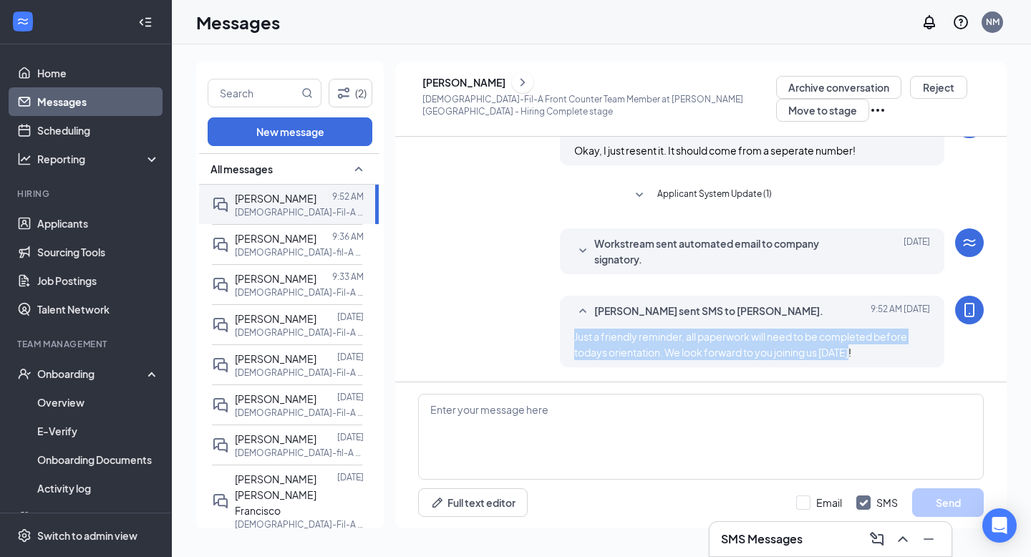
drag, startPoint x: 572, startPoint y: 335, endPoint x: 937, endPoint y: 369, distance: 366.0
click at [937, 369] on div "Nikki Miller sent SMS to Sam Shelton. Today 9:52 AM Just a friendly reminder, a…" at bounding box center [701, 335] width 566 height 79
copy span "Just a friendly reminder, all paperwork will need to be completed before todays…"
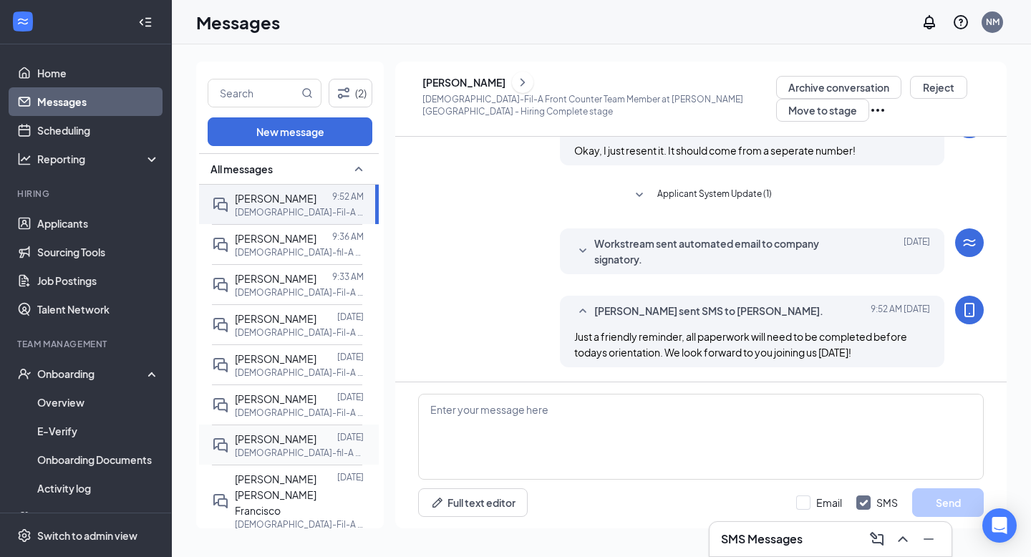
click at [298, 453] on p "[DEMOGRAPHIC_DATA]-fil-A Delivery Driver at [GEOGRAPHIC_DATA]" at bounding box center [299, 453] width 129 height 12
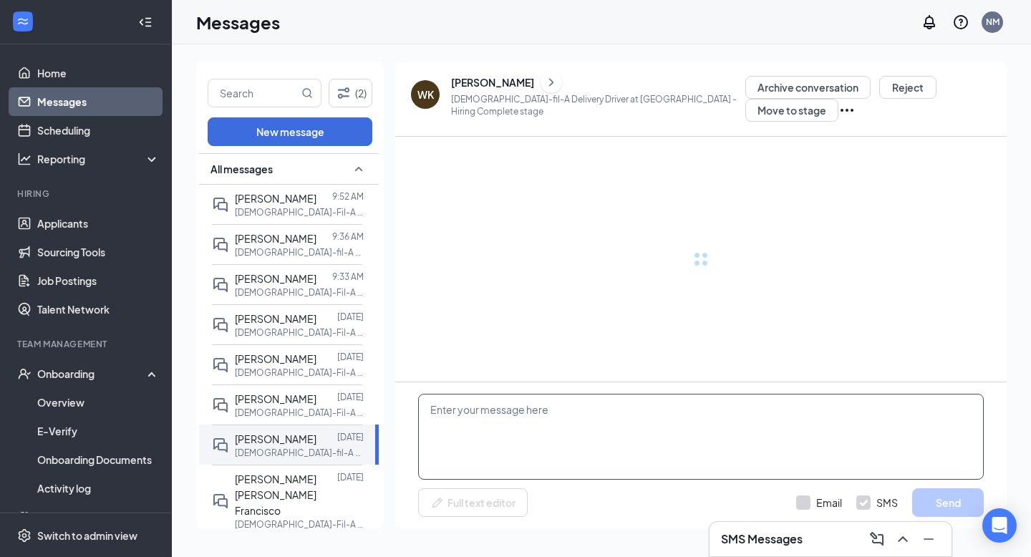
click at [458, 443] on textarea at bounding box center [701, 437] width 566 height 86
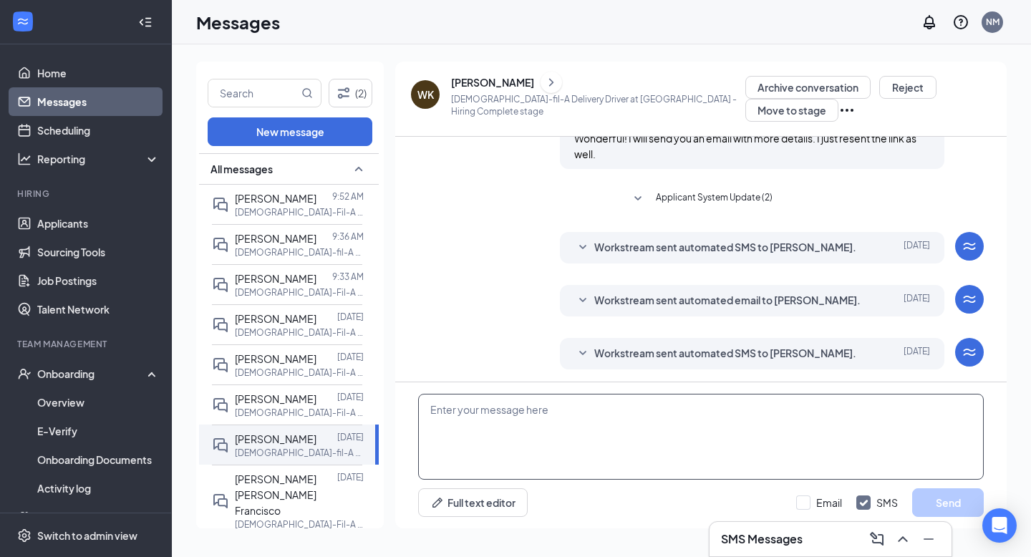
paste textarea "Just a friendly reminder, all paperwork will need to be completed before todays…"
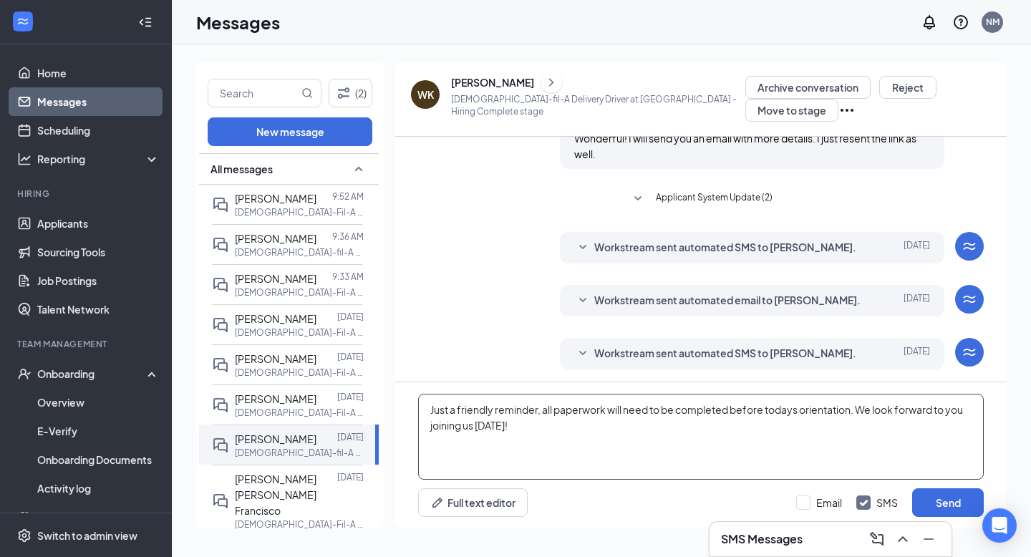
scroll to position [304, 0]
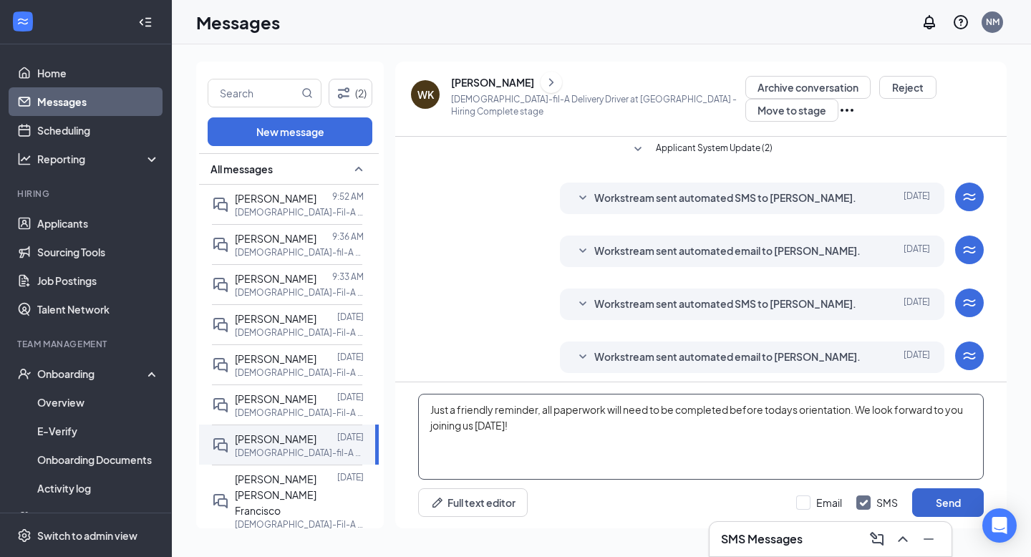
type textarea "Just a friendly reminder, all paperwork will need to be completed before todays…"
click at [967, 498] on button "Send" at bounding box center [948, 502] width 72 height 29
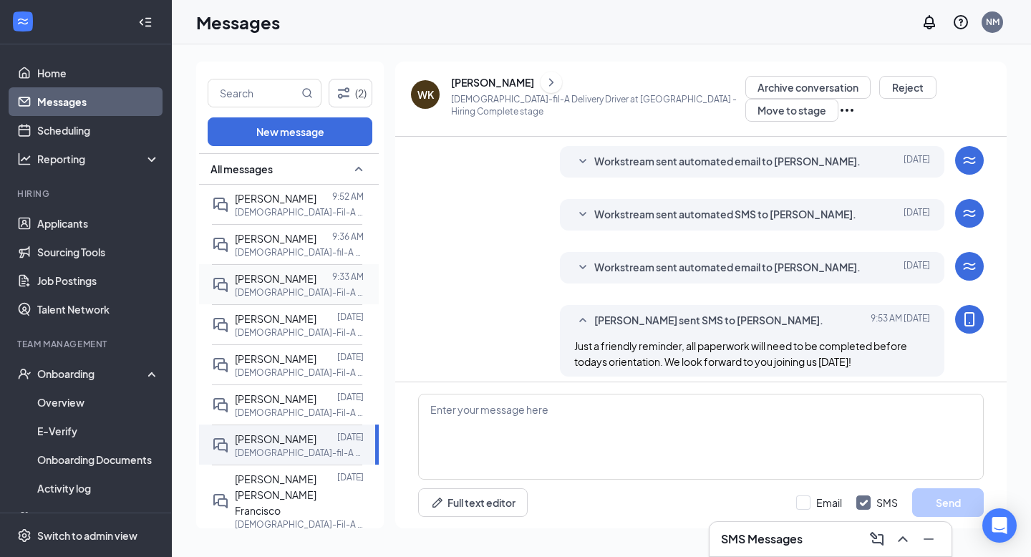
scroll to position [397, 0]
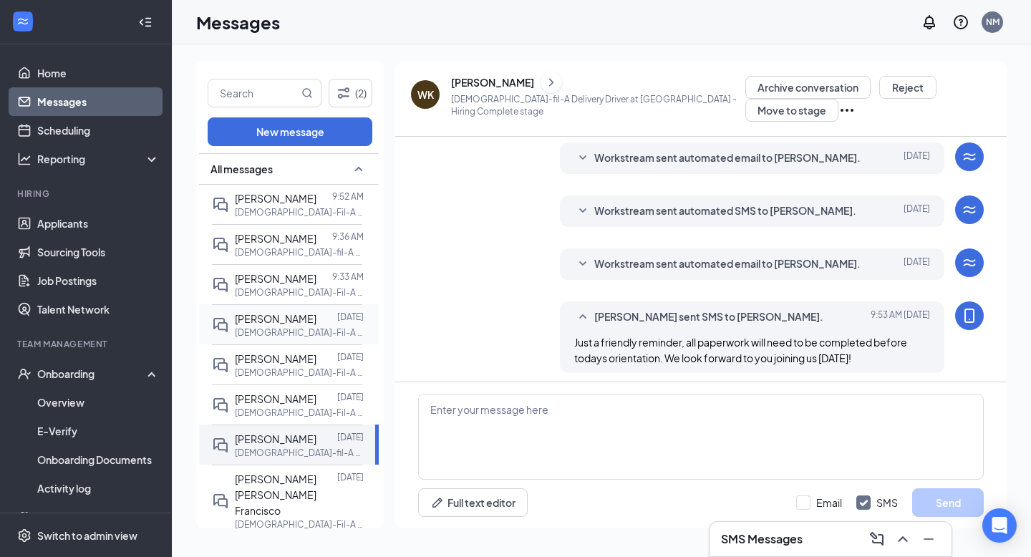
click at [322, 324] on div at bounding box center [326, 319] width 21 height 16
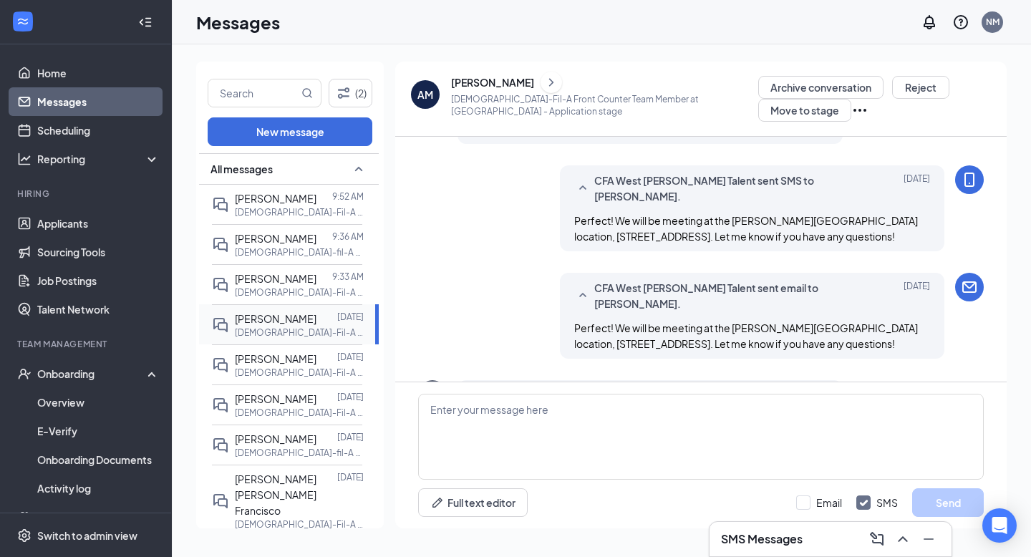
scroll to position [448, 0]
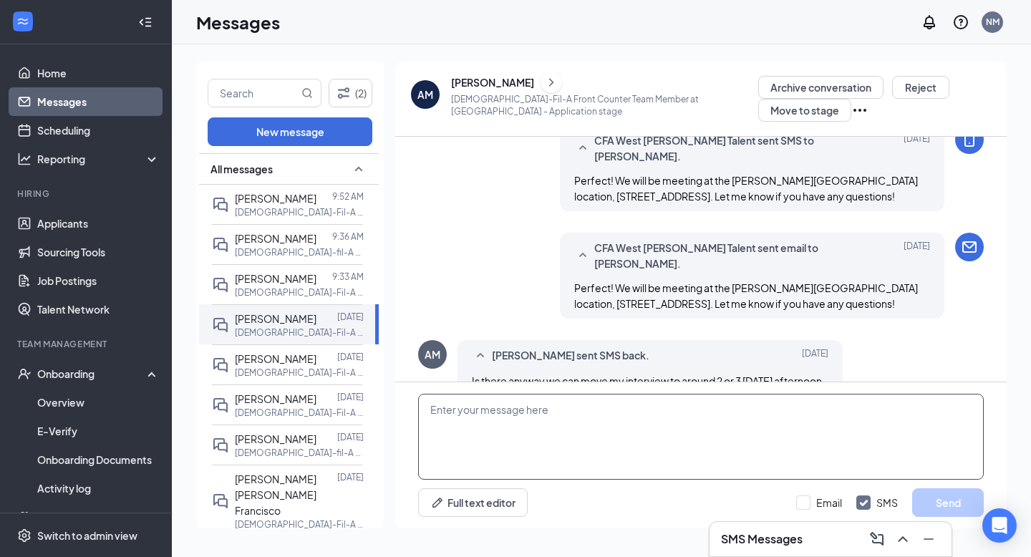
click at [441, 443] on textarea at bounding box center [701, 437] width 566 height 86
type textarea "Good morning! Unfortunately, we do not have any more availability until [DATE] …"
click at [925, 493] on button "Send" at bounding box center [948, 502] width 72 height 29
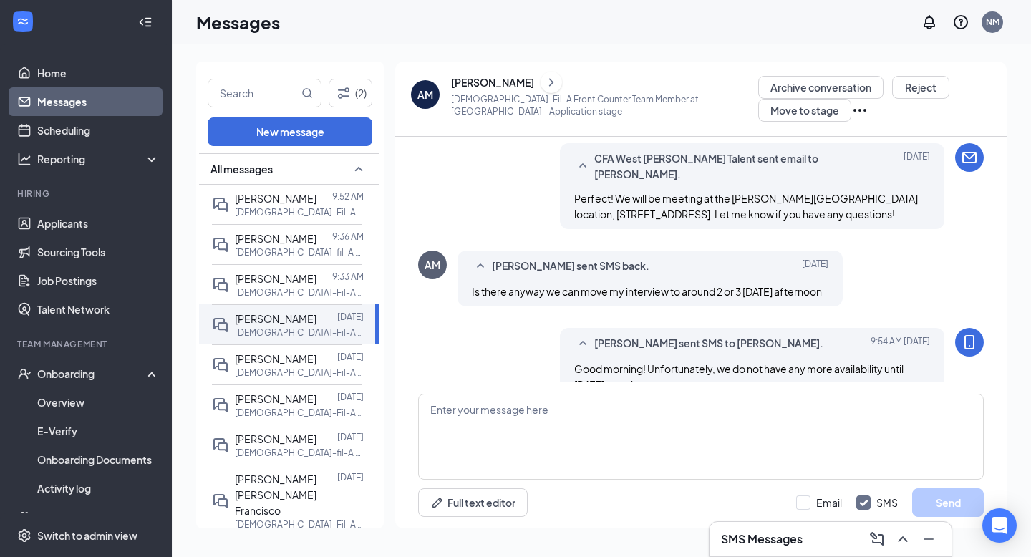
scroll to position [541, 0]
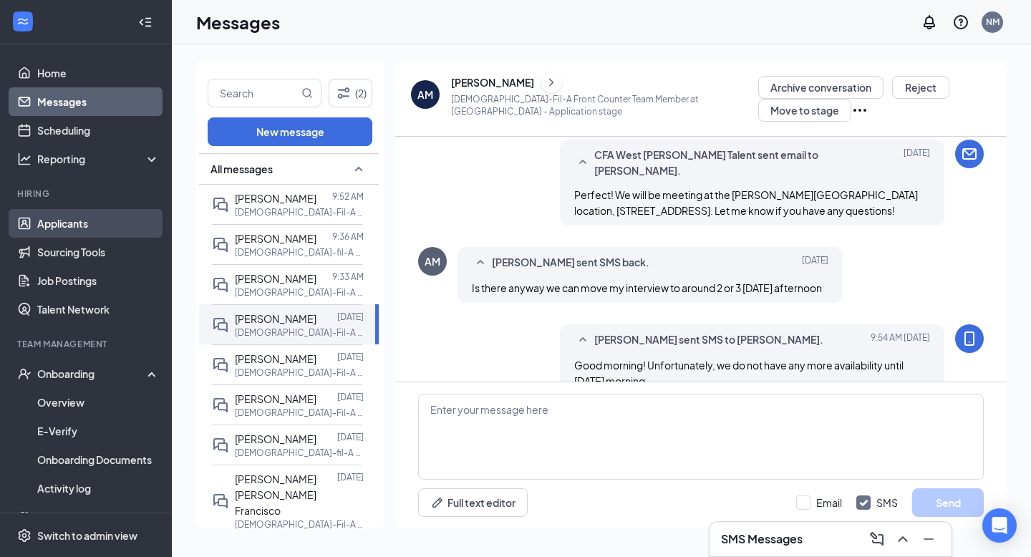
click at [55, 223] on link "Applicants" at bounding box center [98, 223] width 122 height 29
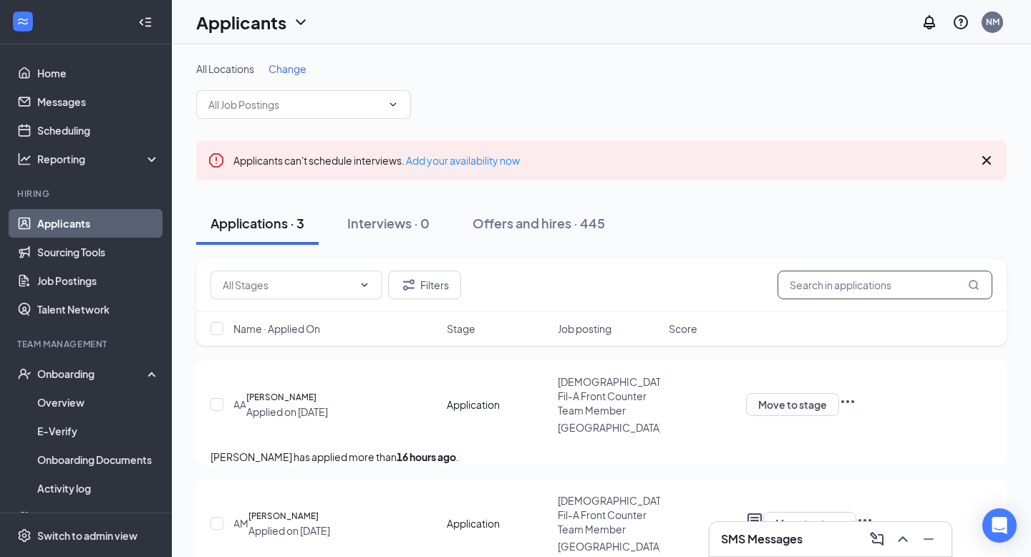
click at [821, 291] on input "text" at bounding box center [885, 285] width 215 height 29
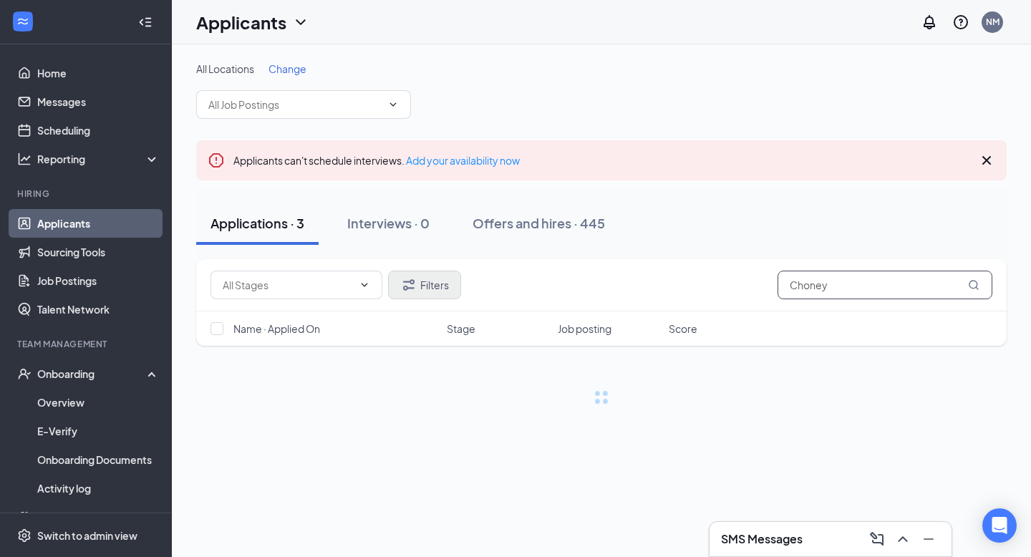
type input "Choney"
click at [430, 276] on button "Filters" at bounding box center [424, 285] width 73 height 29
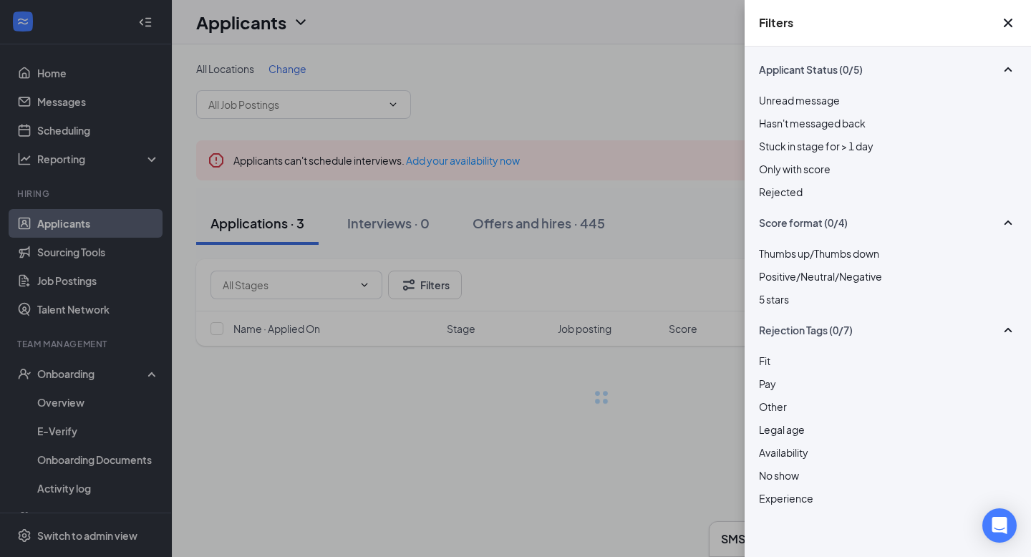
click at [774, 200] on div "Rejected" at bounding box center [888, 192] width 258 height 16
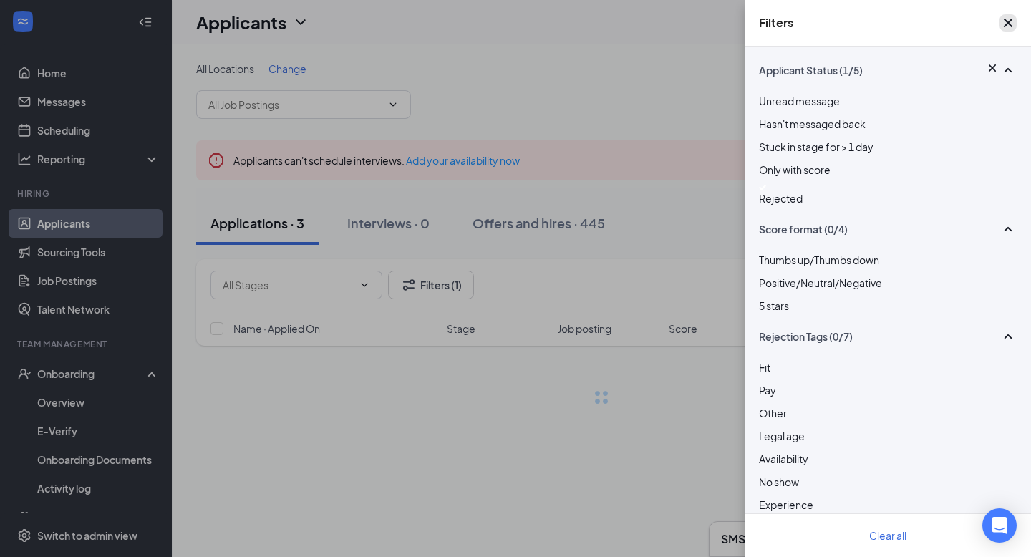
click at [1007, 22] on icon "Cross" at bounding box center [1008, 22] width 17 height 17
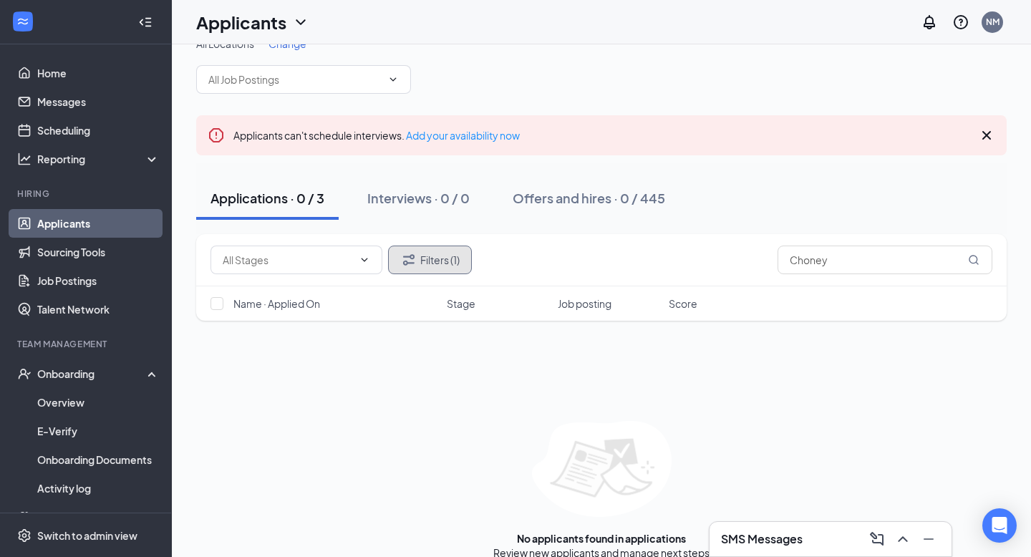
scroll to position [45, 0]
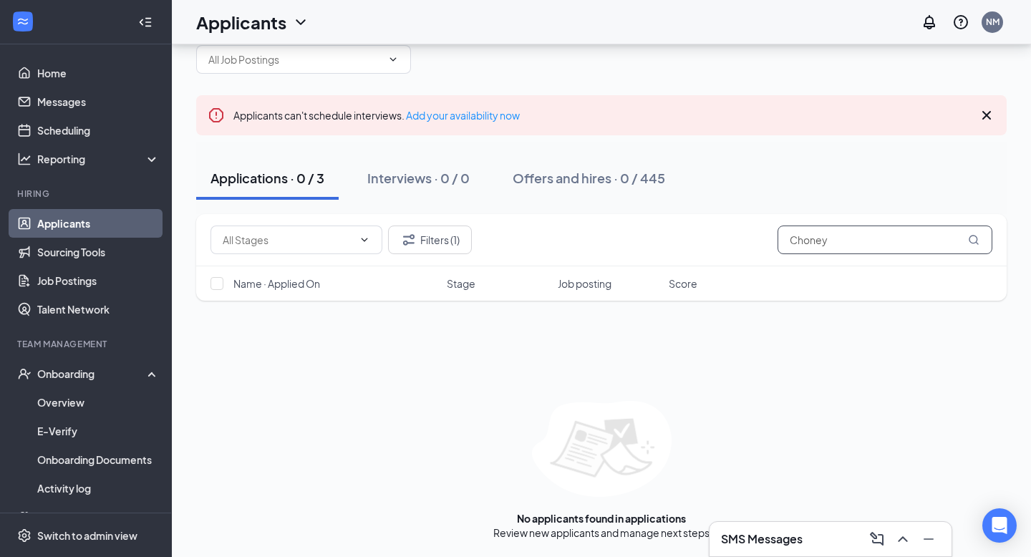
click at [814, 243] on input "Choney" at bounding box center [885, 240] width 215 height 29
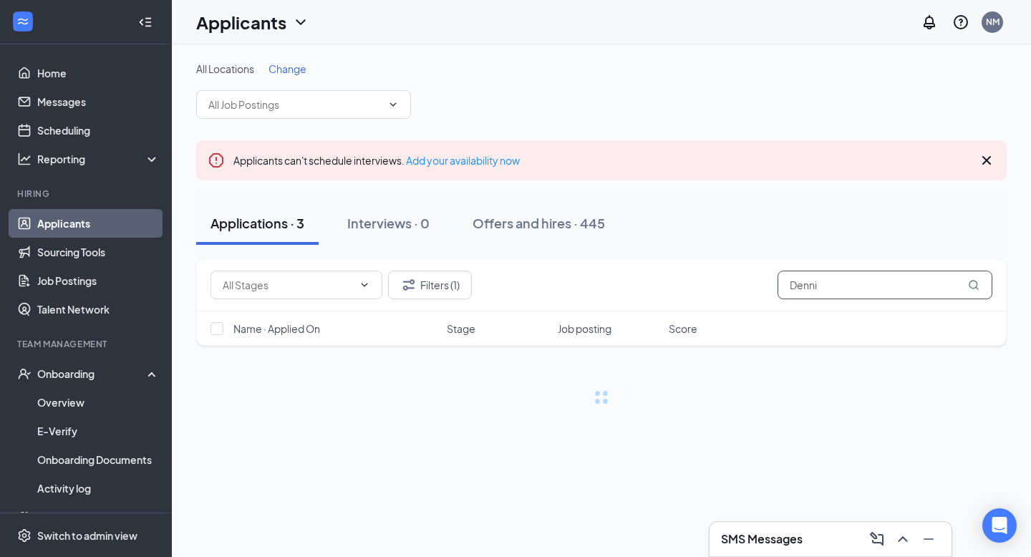
type input "Dennis"
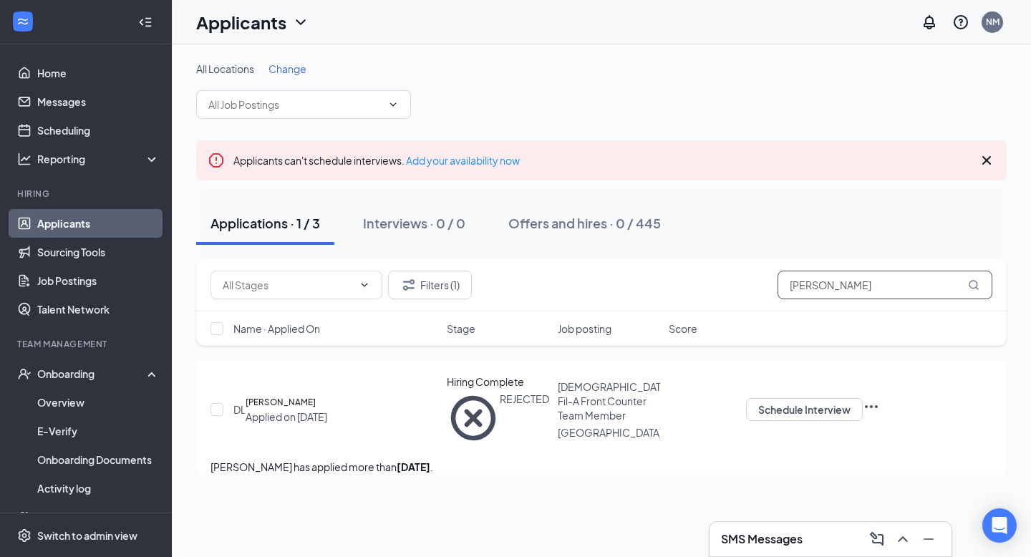
click at [802, 285] on input "Dennis" at bounding box center [885, 285] width 215 height 29
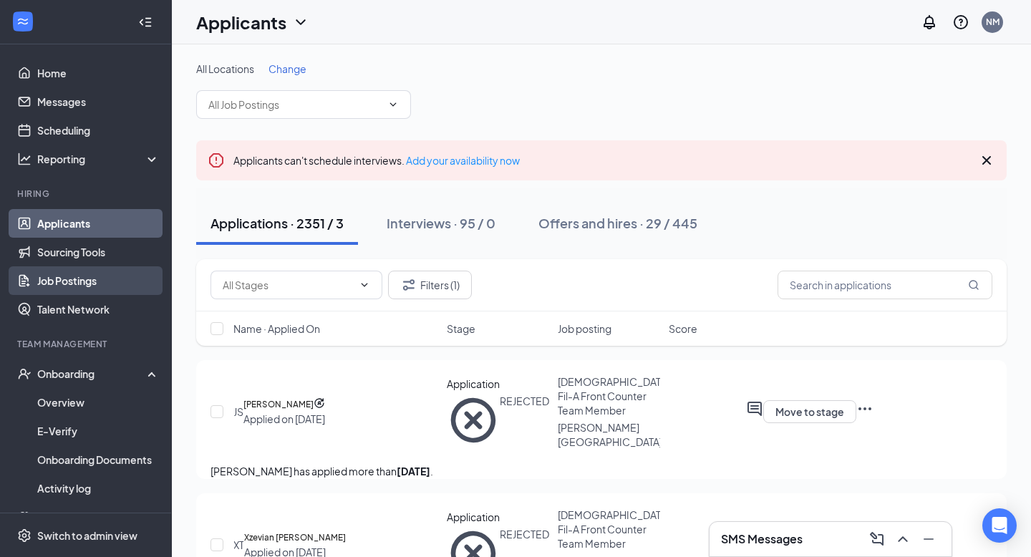
click at [92, 280] on link "Job Postings" at bounding box center [98, 280] width 122 height 29
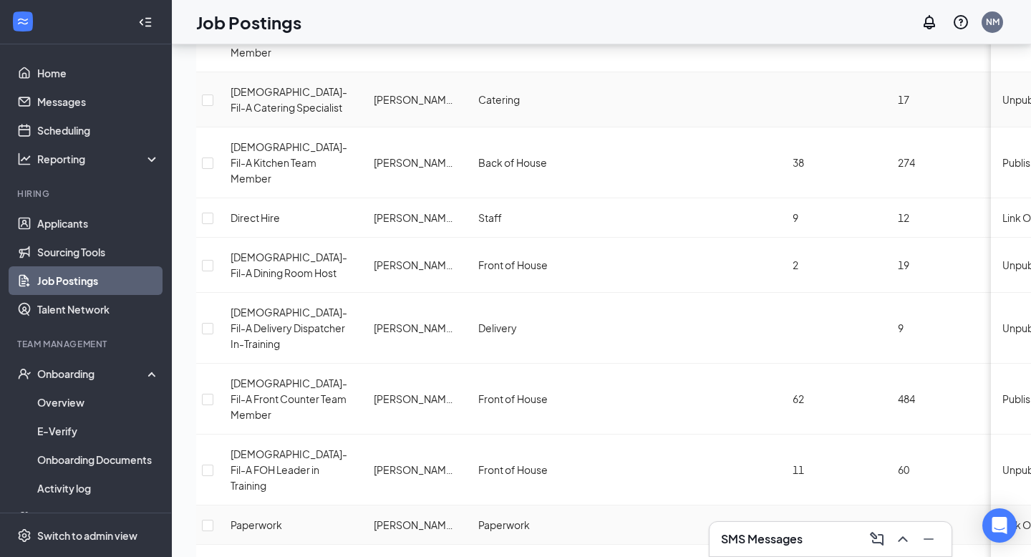
scroll to position [199, 0]
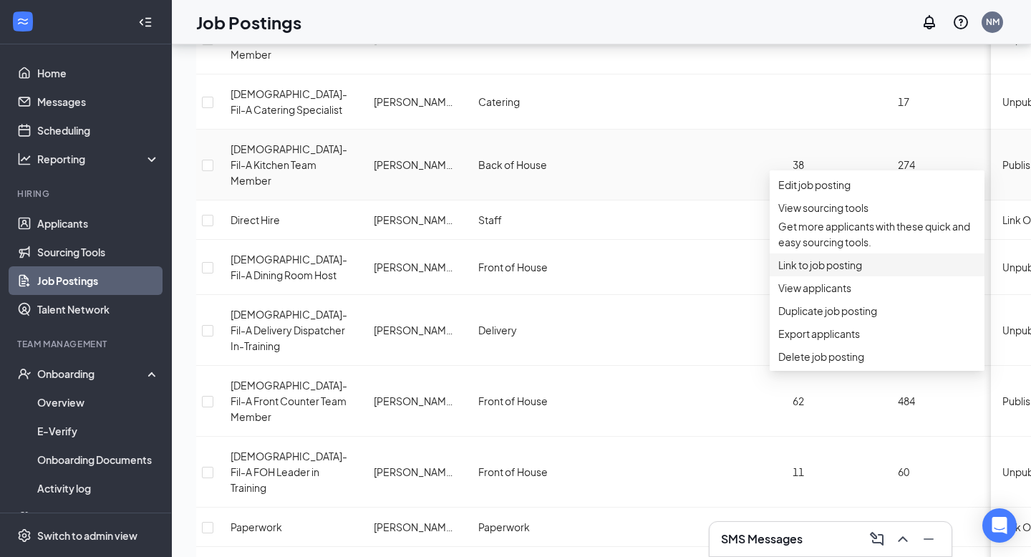
click at [824, 271] on span "Link to job posting" at bounding box center [820, 264] width 84 height 13
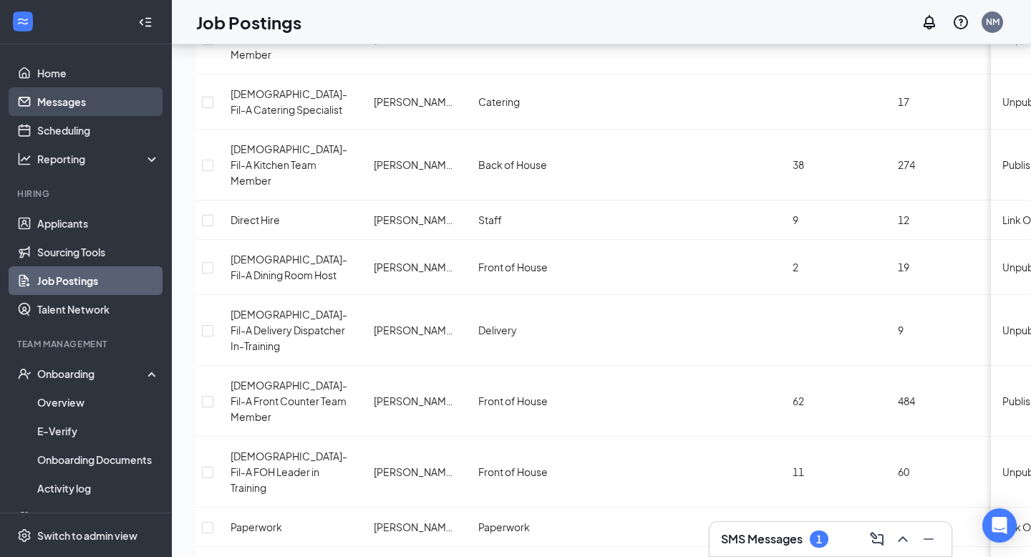
click at [76, 111] on link "Messages" at bounding box center [98, 101] width 122 height 29
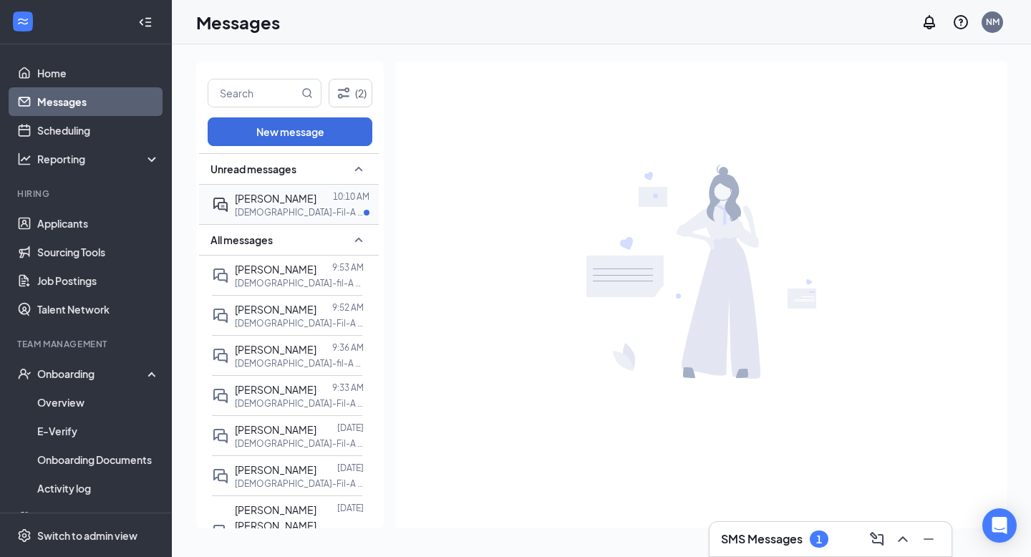
click at [263, 198] on span "[PERSON_NAME]" at bounding box center [276, 198] width 82 height 13
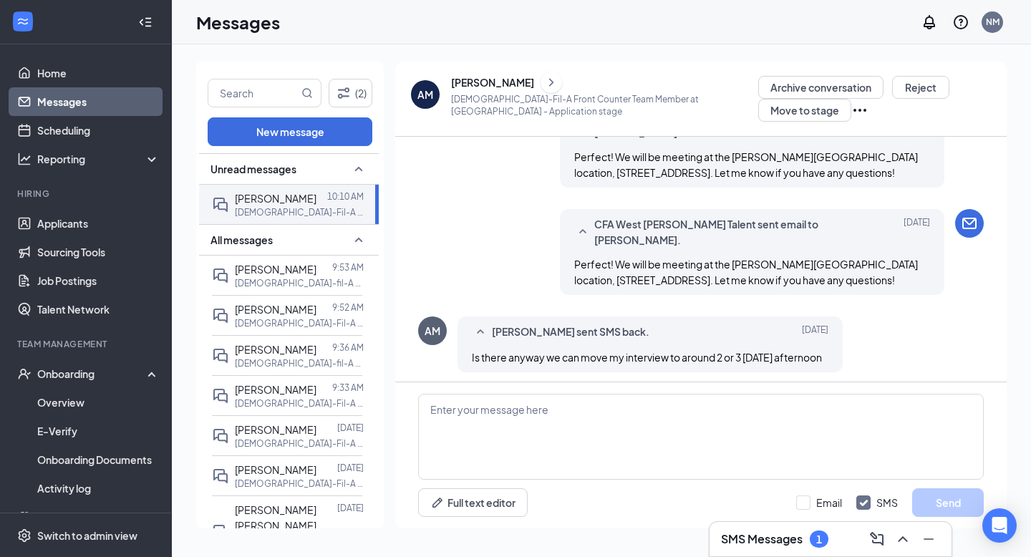
scroll to position [619, 0]
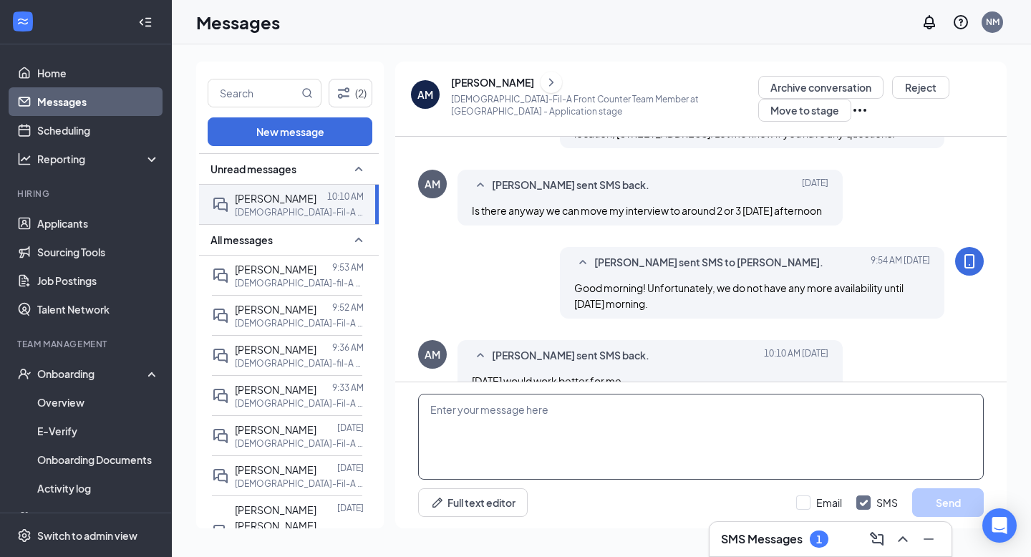
click at [556, 415] on textarea at bounding box center [701, 437] width 566 height 86
type textarea "Would 10am work for you?"
click at [939, 500] on button "Send" at bounding box center [948, 502] width 72 height 29
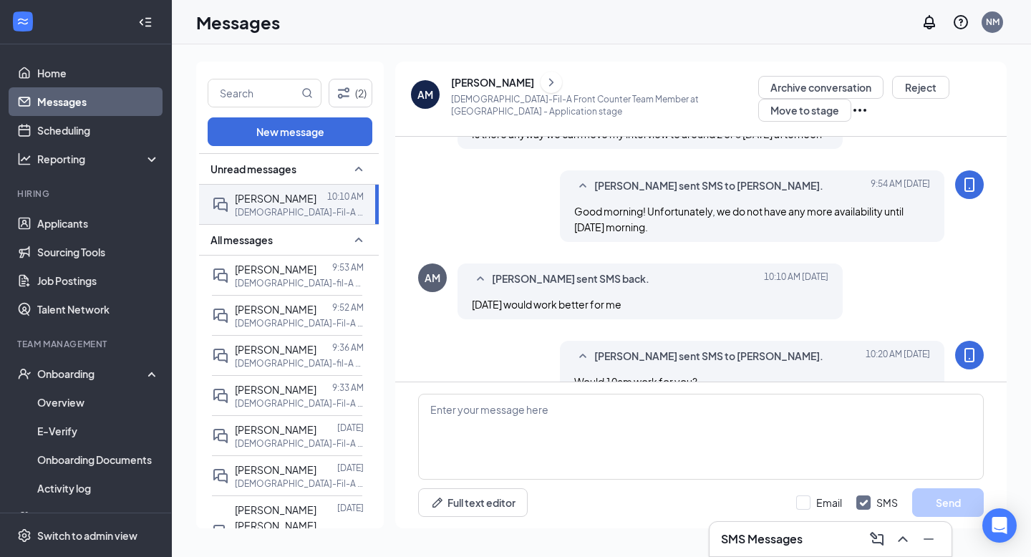
scroll to position [696, 0]
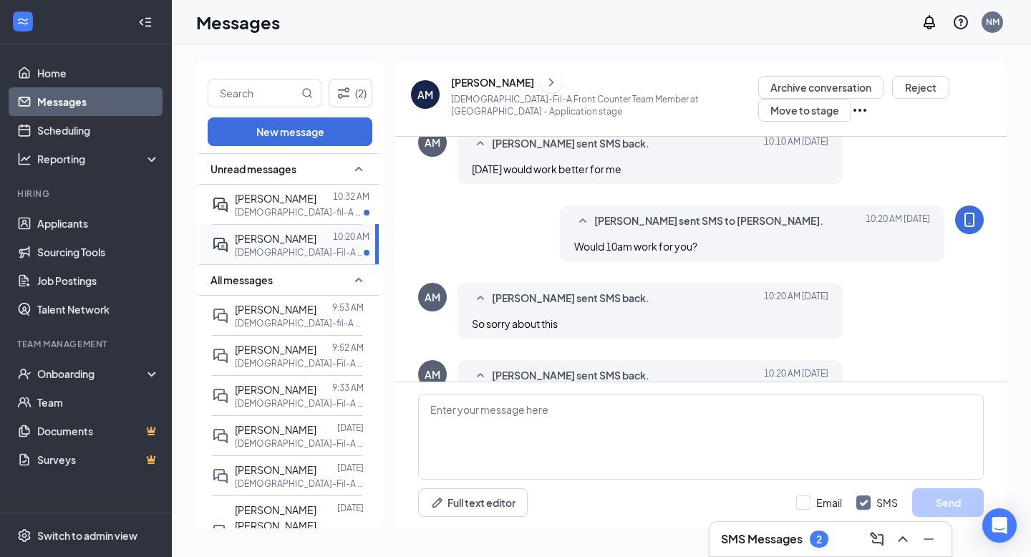
scroll to position [637, 0]
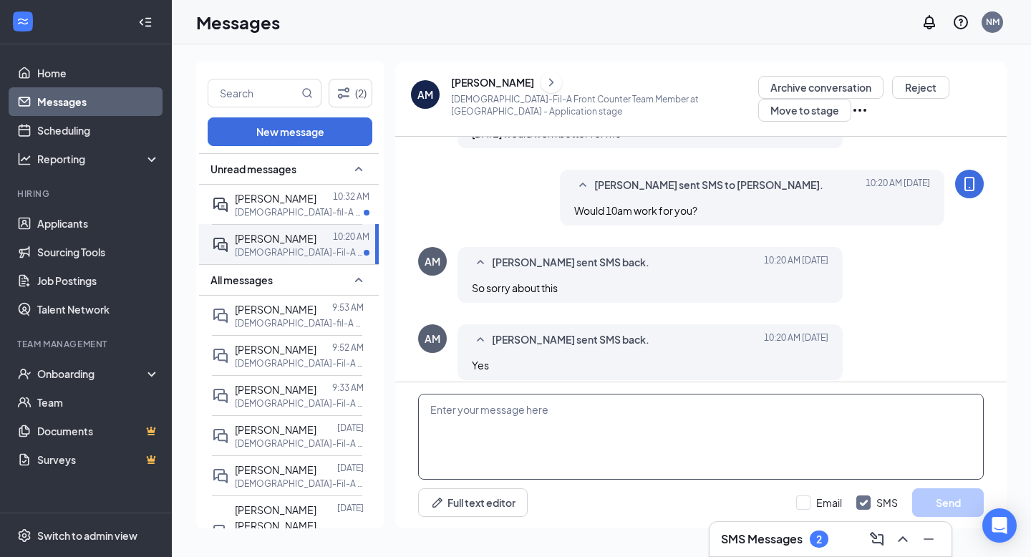
click at [448, 434] on textarea at bounding box center [701, 437] width 566 height 86
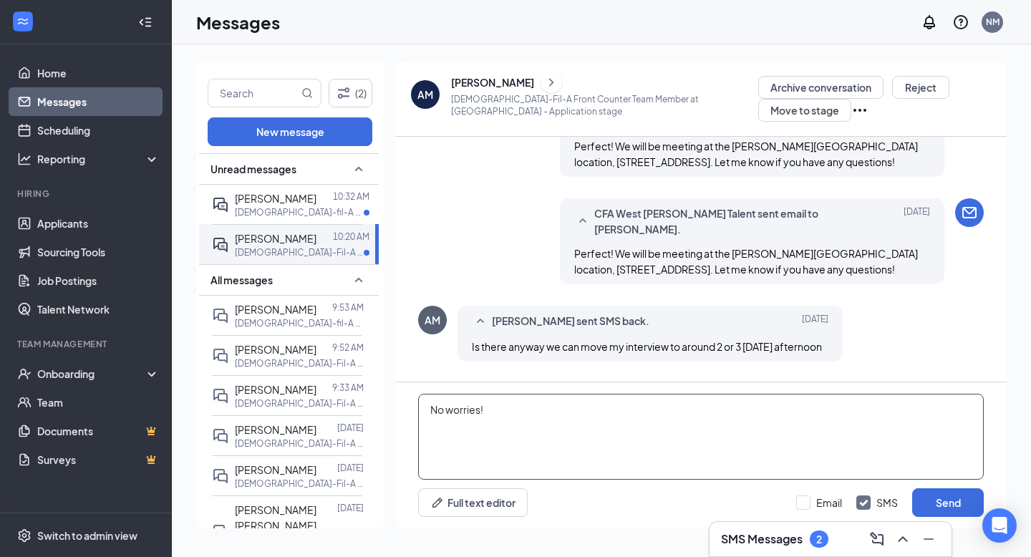
scroll to position [253, 0]
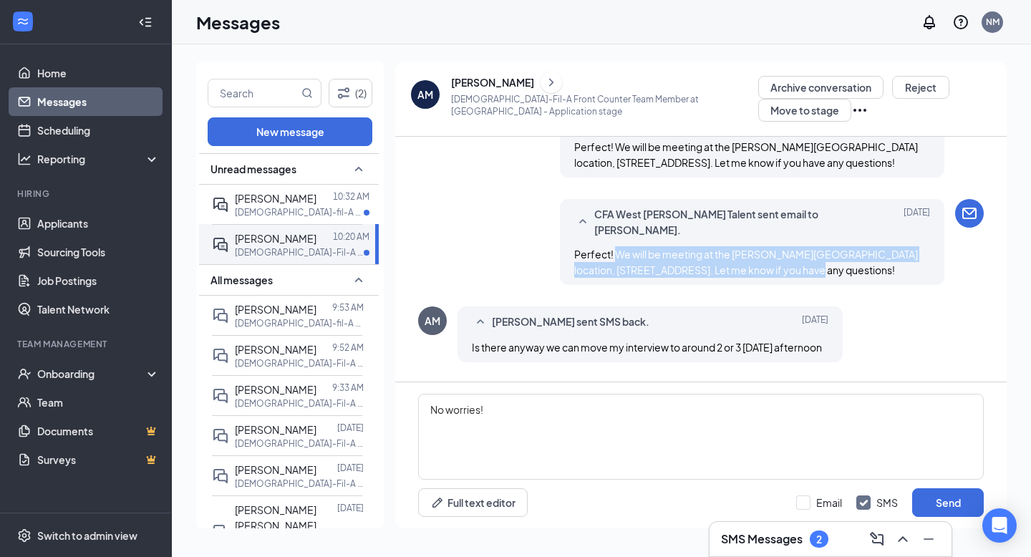
drag, startPoint x: 614, startPoint y: 225, endPoint x: 851, endPoint y: 266, distance: 241.3
click at [851, 266] on div "Load earlier interactions (about 3 more) [PERSON_NAME] sent SMS to [PERSON_NAME…" at bounding box center [701, 331] width 566 height 895
copy span "We will be meeting at the [PERSON_NAME][GEOGRAPHIC_DATA] location, [STREET_ADDR…"
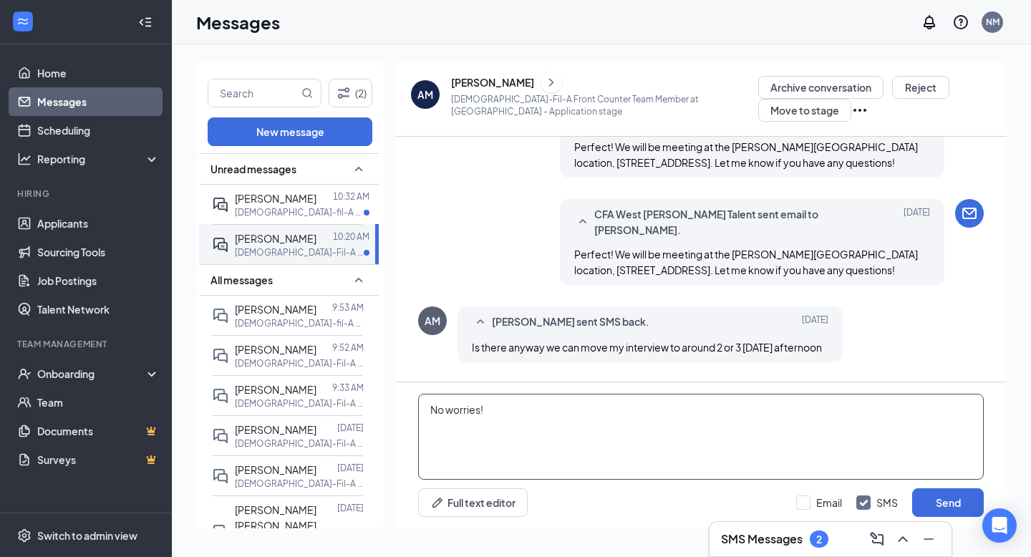
click at [526, 407] on textarea "No worries!" at bounding box center [701, 437] width 566 height 86
paste textarea "We will be meeting at the [PERSON_NAME][GEOGRAPHIC_DATA] location, [STREET_ADDR…"
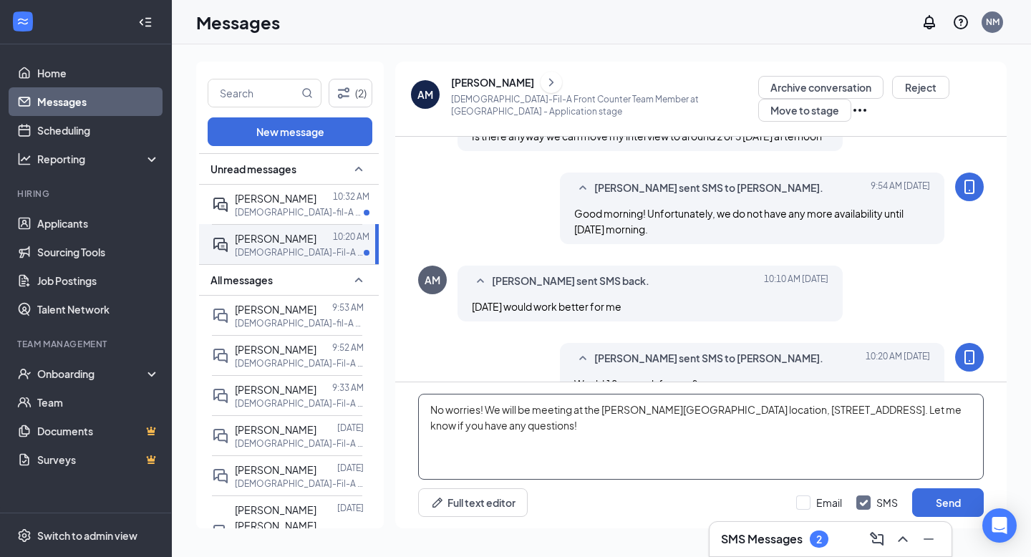
scroll to position [637, 0]
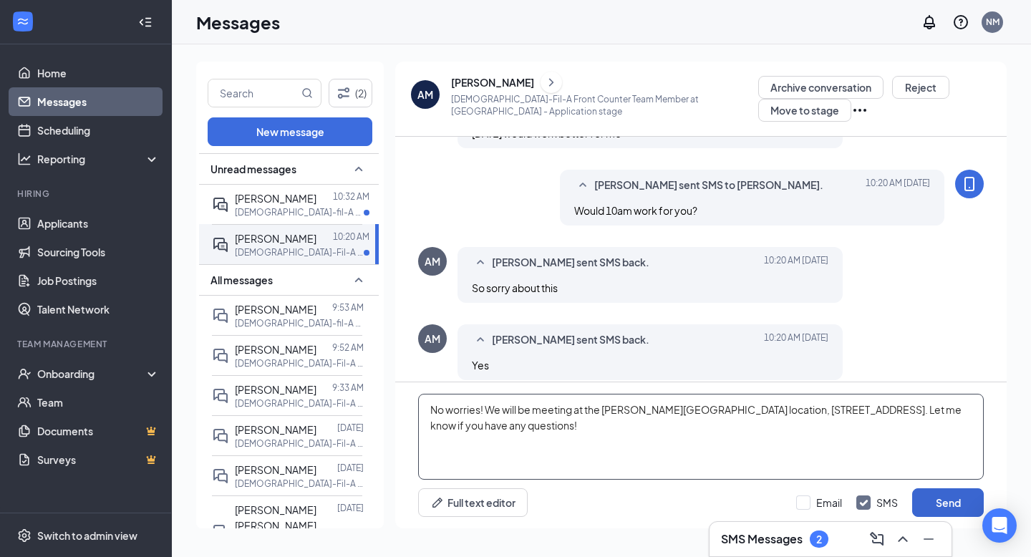
type textarea "No worries! We will be meeting at the [PERSON_NAME][GEOGRAPHIC_DATA] location, …"
click at [943, 502] on button "Send" at bounding box center [948, 502] width 72 height 29
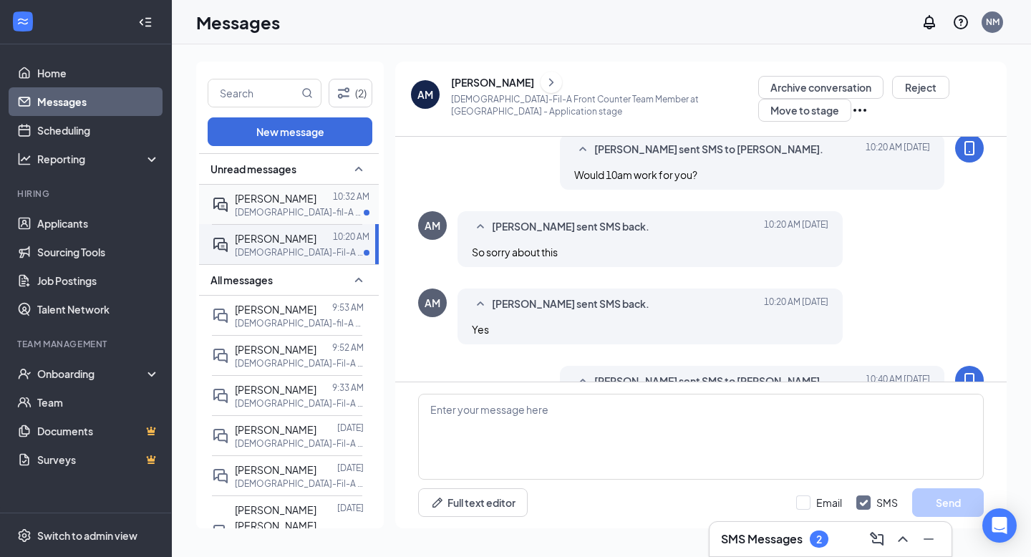
scroll to position [0, 0]
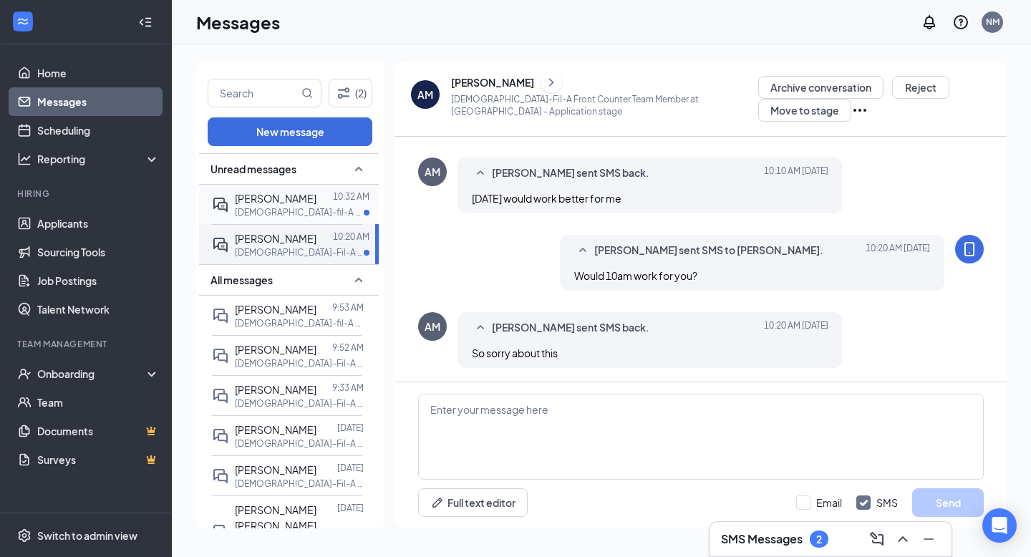
click at [289, 192] on span "[PERSON_NAME]" at bounding box center [276, 198] width 82 height 13
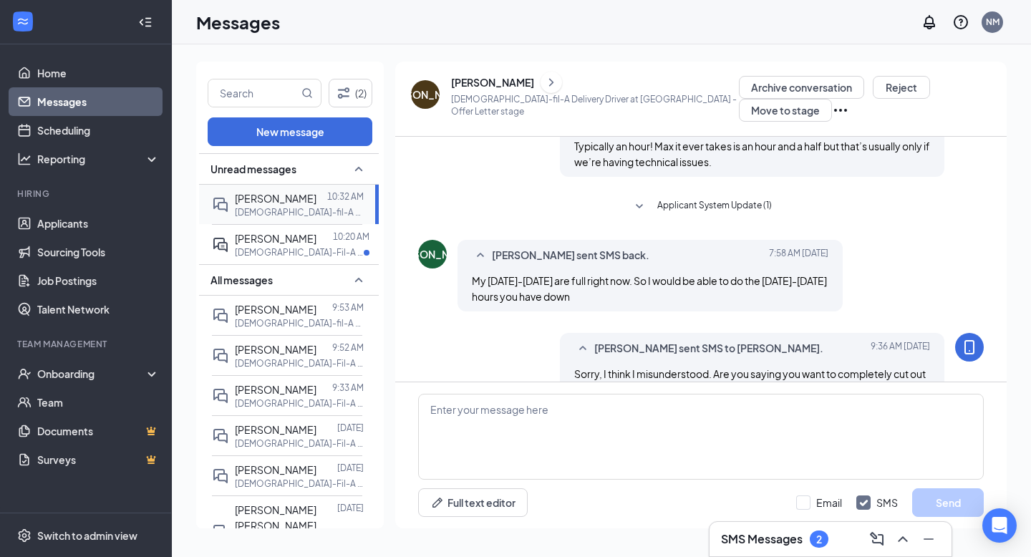
scroll to position [527, 0]
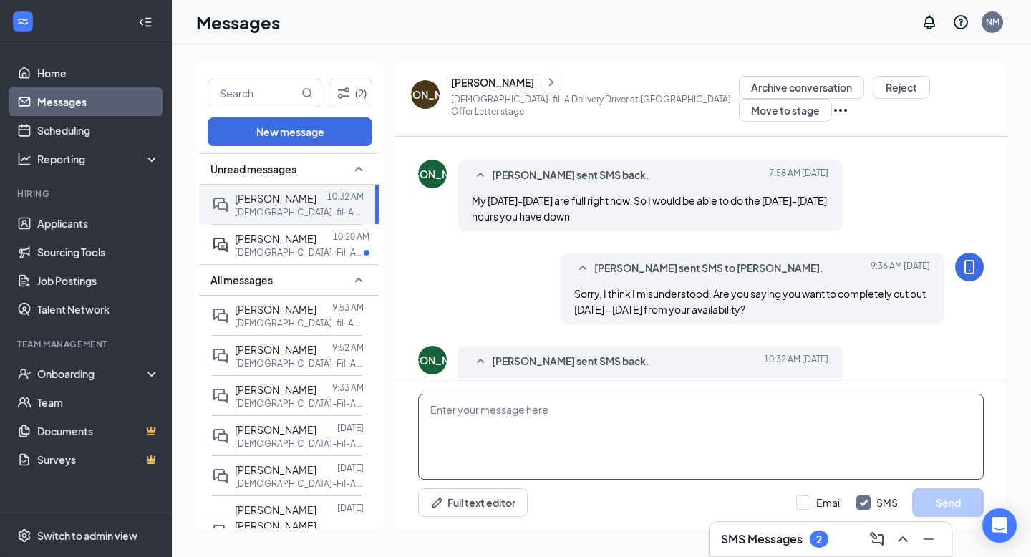
click at [459, 431] on textarea at bounding box center [701, 437] width 566 height 86
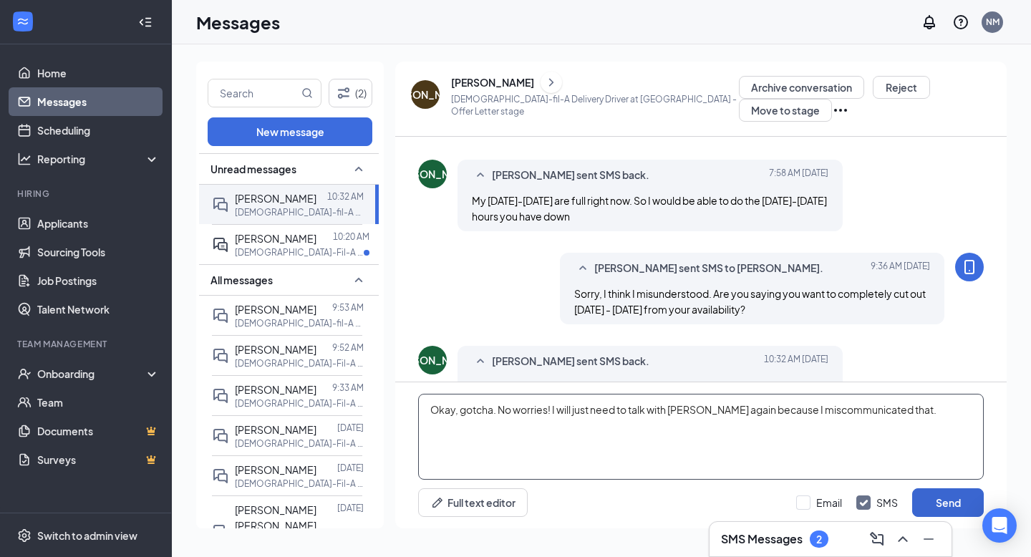
type textarea "Okay, gotcha. No worries! I will just need to talk with [PERSON_NAME] again bec…"
click at [944, 503] on button "Send" at bounding box center [948, 502] width 72 height 29
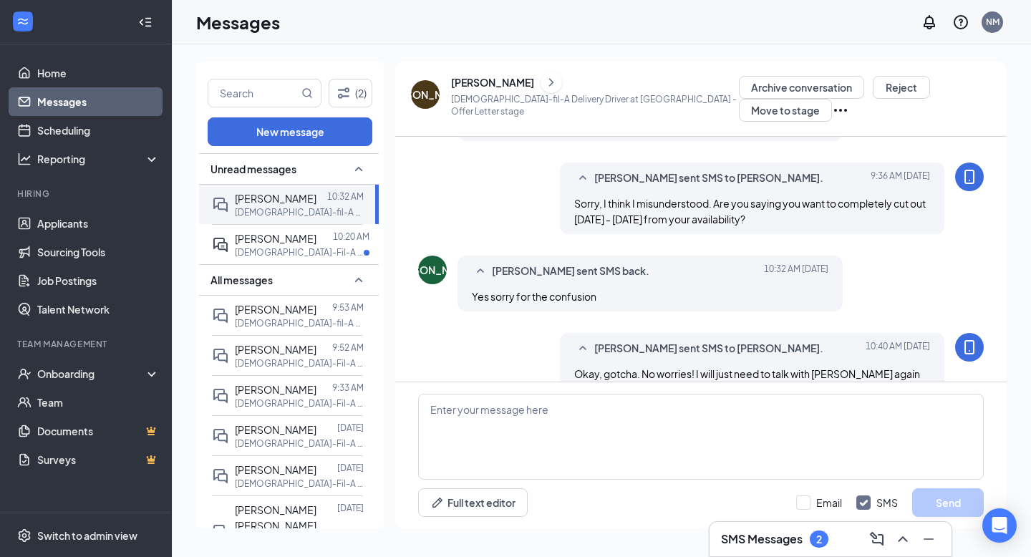
scroll to position [620, 0]
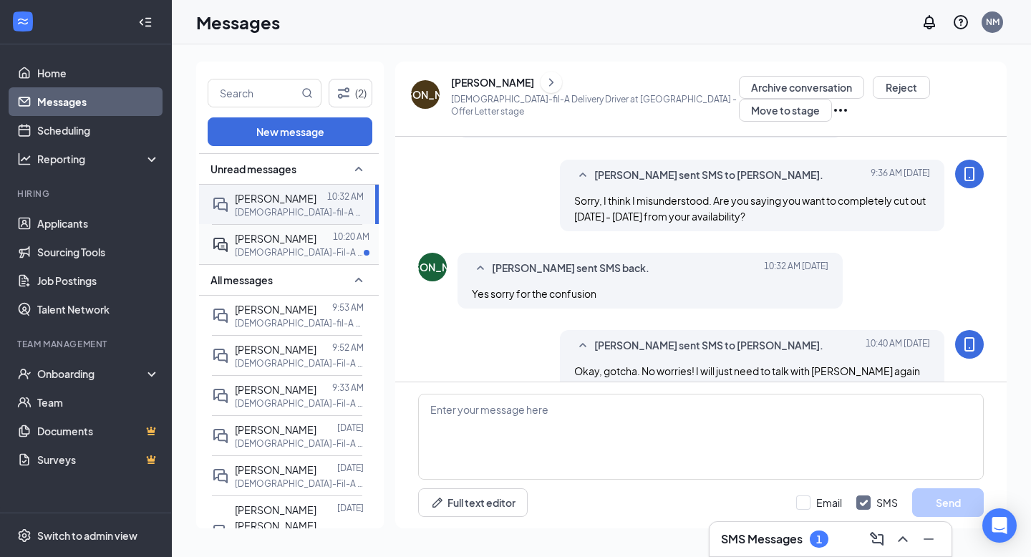
click at [354, 248] on p "[DEMOGRAPHIC_DATA]-Fil-A Front Counter Team Member at [GEOGRAPHIC_DATA]" at bounding box center [299, 252] width 129 height 12
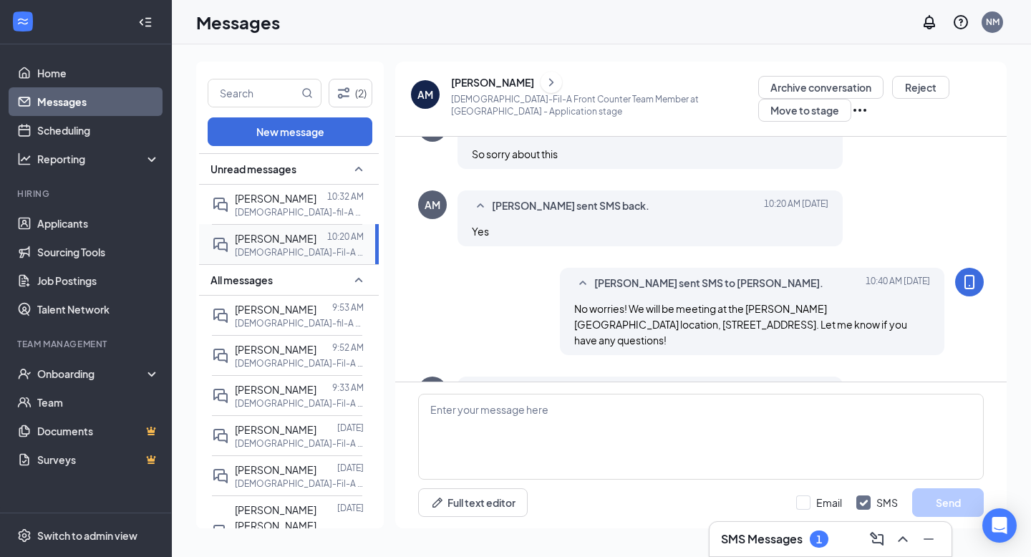
scroll to position [653, 0]
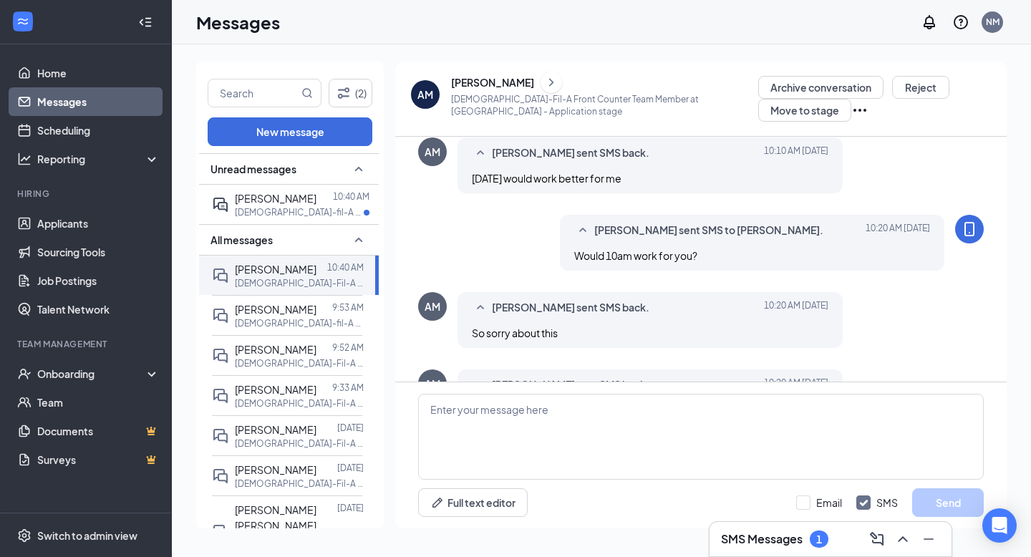
scroll to position [506, 0]
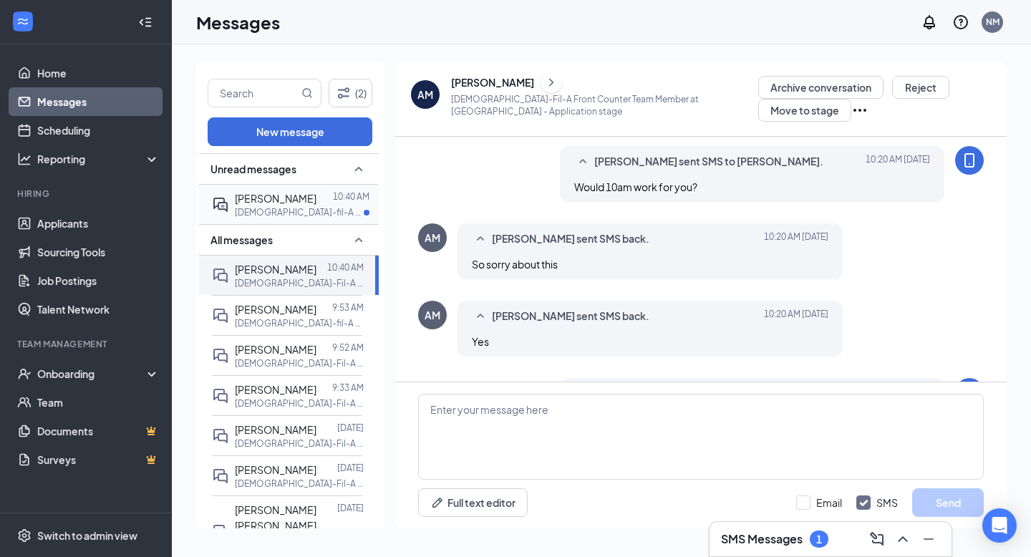
click at [320, 190] on div at bounding box center [324, 198] width 16 height 16
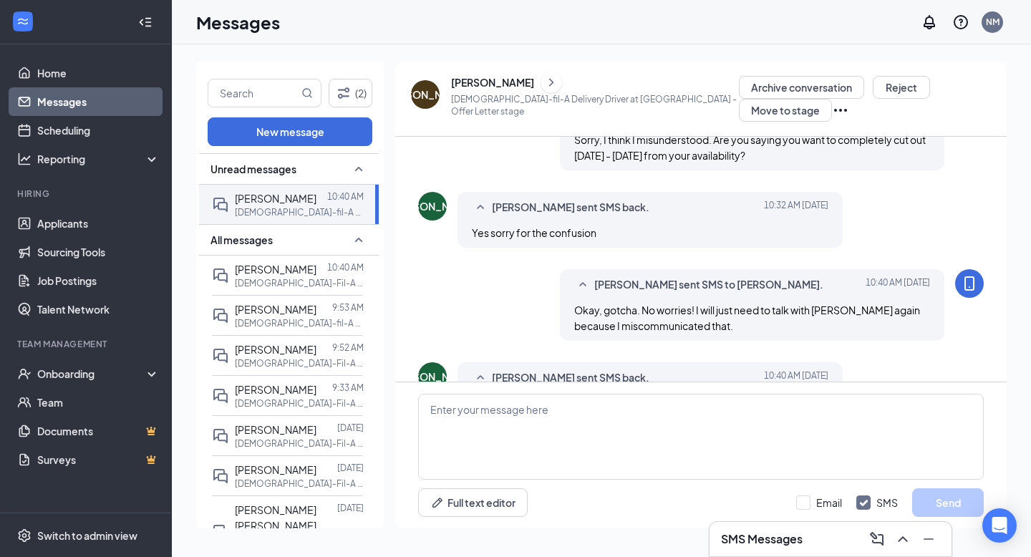
scroll to position [603, 0]
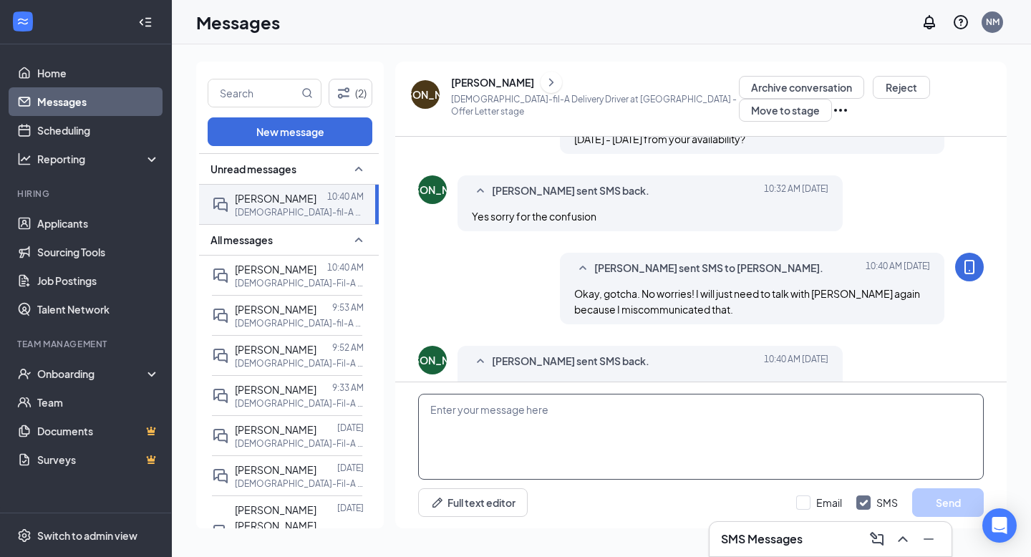
click at [546, 425] on textarea at bounding box center [701, 437] width 566 height 86
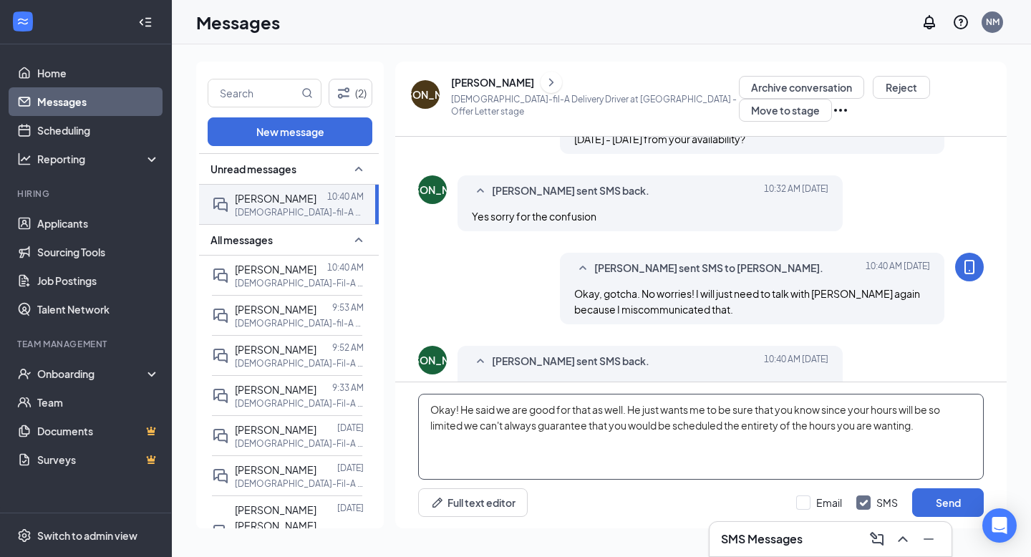
drag, startPoint x: 458, startPoint y: 407, endPoint x: 411, endPoint y: 405, distance: 47.3
click at [411, 405] on div "Okay! He said we are good for that as well. He just wants me to be sure that yo…" at bounding box center [700, 455] width 611 height 146
click at [934, 427] on textarea "No worries! He said we are good for that as well. He just wants me to be sure t…" at bounding box center [701, 437] width 566 height 86
type textarea "No worries! He said we are good for that as well. He just wants me to be sure t…"
click at [929, 506] on button "Send" at bounding box center [948, 502] width 72 height 29
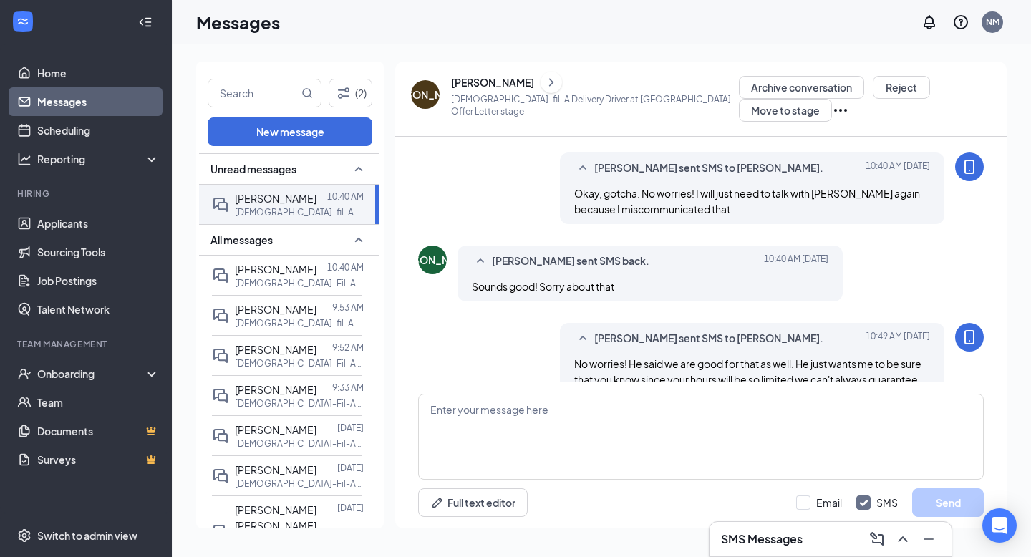
scroll to position [712, 0]
